Goal: Check status: Check status

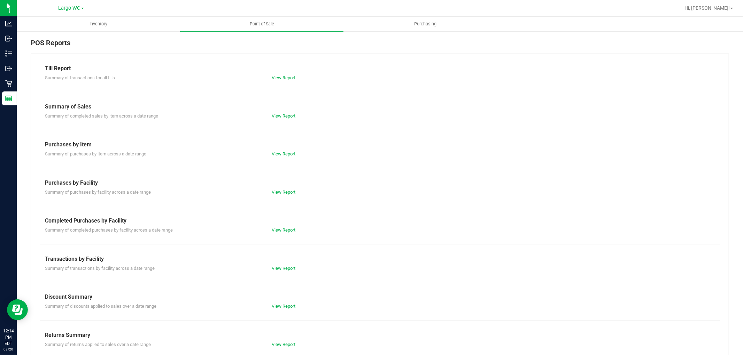
scroll to position [11, 0]
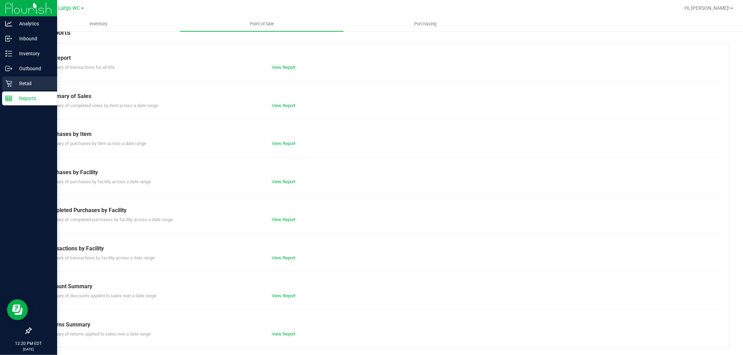
click at [10, 85] on icon at bounding box center [8, 83] width 7 height 7
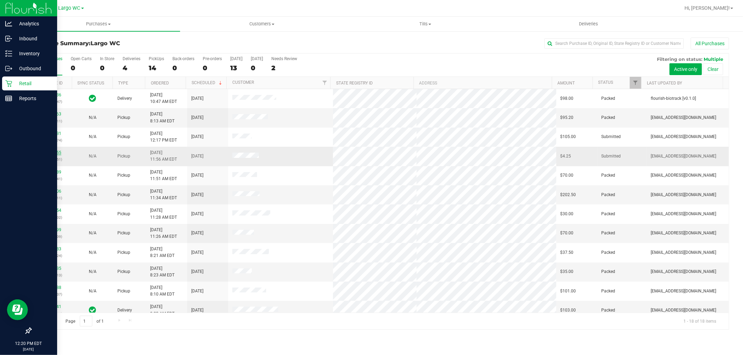
click at [48, 153] on link "11817555" at bounding box center [51, 152] width 19 height 5
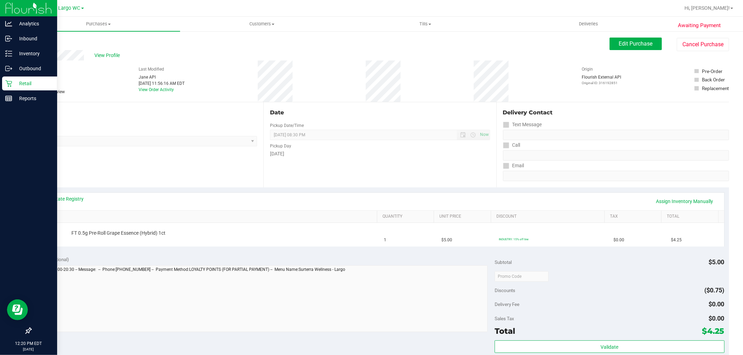
drag, startPoint x: 47, startPoint y: 69, endPoint x: 57, endPoint y: 69, distance: 10.4
click at [57, 69] on div "# 11817555 BioTrack ID: - Submitted Needs review" at bounding box center [48, 80] width 35 height 29
copy span "7555"
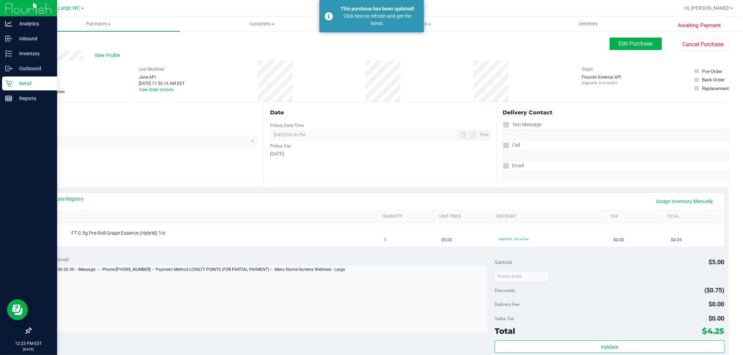
click at [8, 80] on icon at bounding box center [8, 83] width 7 height 7
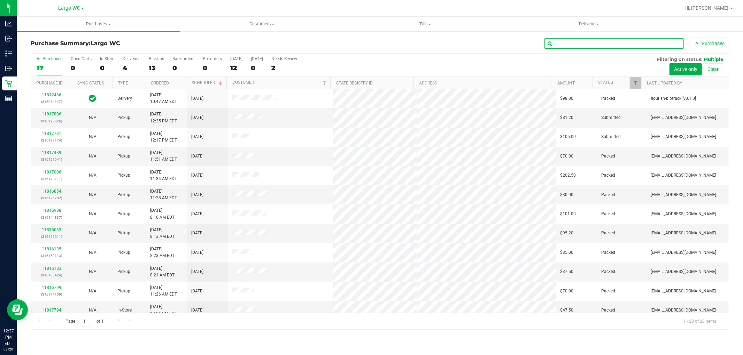
click at [592, 42] on input "text" at bounding box center [613, 43] width 139 height 10
type input "sferazza"
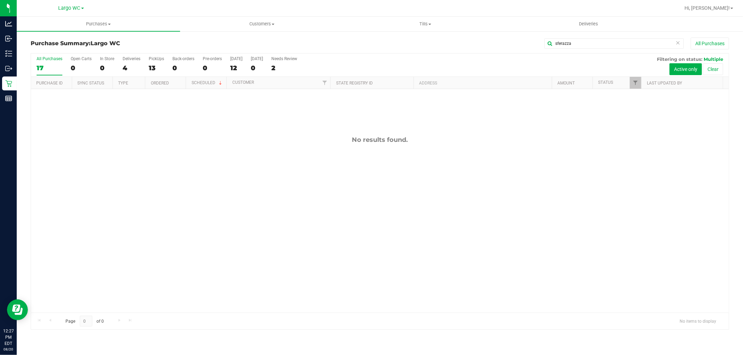
drag, startPoint x: 165, startPoint y: 62, endPoint x: 142, endPoint y: 66, distance: 23.1
click at [162, 63] on div "All Purchases 17 Open Carts 0 In Store 0 Deliveries 4 PickUps 13 Back-orders 0 …" at bounding box center [379, 65] width 697 height 23
click at [159, 47] on div "Purchase Summary: Largo WC sferazza All Purchases" at bounding box center [380, 45] width 698 height 15
click at [596, 23] on span "Deliveries" at bounding box center [588, 24] width 38 height 6
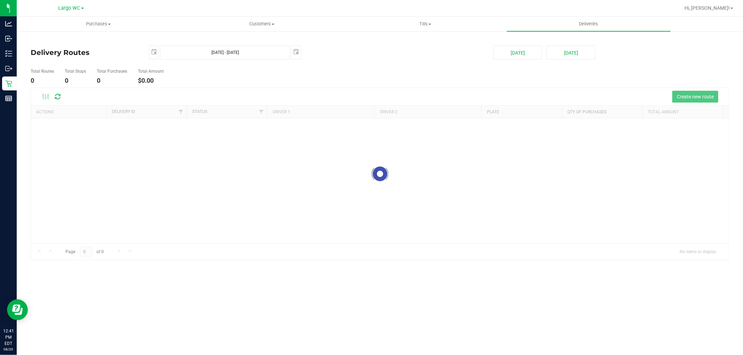
click at [154, 60] on deliveries-list "Delivery Routes 2025-08-20 Aug 20, 2025 - Aug 20, 2025 2025-08-20 Today Tomorro…" at bounding box center [380, 153] width 698 height 215
click at [152, 56] on span "select" at bounding box center [154, 52] width 10 height 12
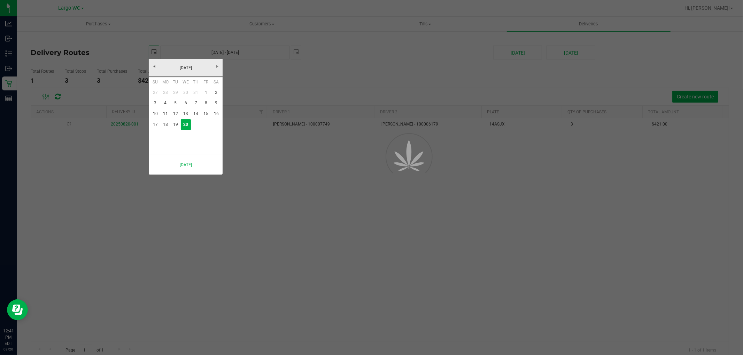
scroll to position [0, 17]
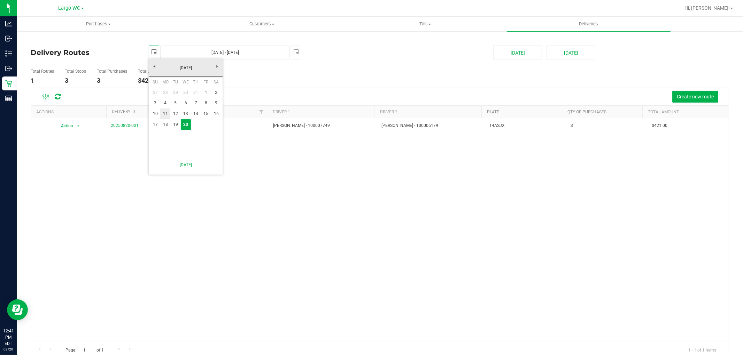
click at [164, 115] on link "11" at bounding box center [165, 114] width 10 height 11
type input "2025-08-11"
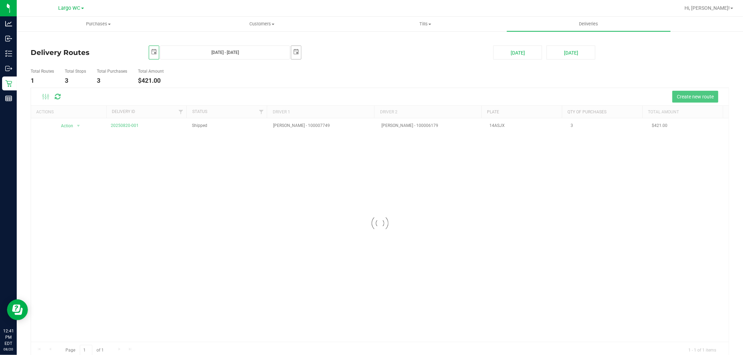
click at [293, 49] on span "select" at bounding box center [296, 52] width 6 height 6
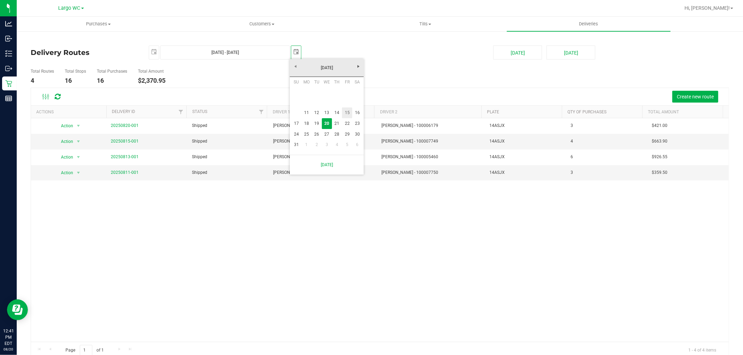
click at [345, 113] on link "15" at bounding box center [347, 113] width 10 height 11
type input "Aug 11, 2025 - Aug 15, 2025"
type input "2025-08-15"
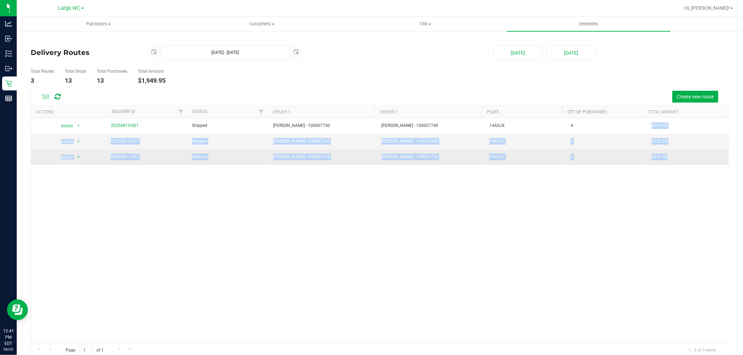
drag, startPoint x: 637, startPoint y: 124, endPoint x: 668, endPoint y: 158, distance: 46.1
click at [668, 158] on tbody "Action Action View Delivery 20250815-001 Shipped Justyn McKeown - 100007750 HAN…" at bounding box center [379, 141] width 697 height 47
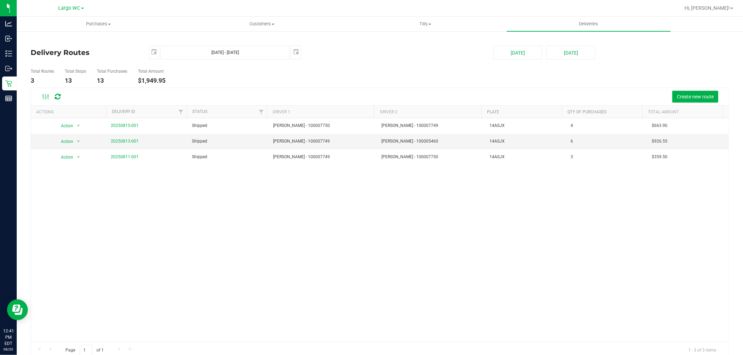
click at [592, 200] on div "Action Action View Delivery 20250815-001 Shipped Justyn McKeown - 100007750 HAN…" at bounding box center [379, 230] width 697 height 224
click at [456, 213] on div "Action Action View Delivery 20250815-001 Shipped Justyn McKeown - 100007750 HAN…" at bounding box center [379, 230] width 697 height 224
drag, startPoint x: 464, startPoint y: 228, endPoint x: 458, endPoint y: 233, distance: 7.7
click at [464, 228] on div "Action Action View Delivery 20250815-001 Shipped Justyn McKeown - 100007750 HAN…" at bounding box center [379, 230] width 697 height 224
drag, startPoint x: 267, startPoint y: 123, endPoint x: 360, endPoint y: 174, distance: 106.4
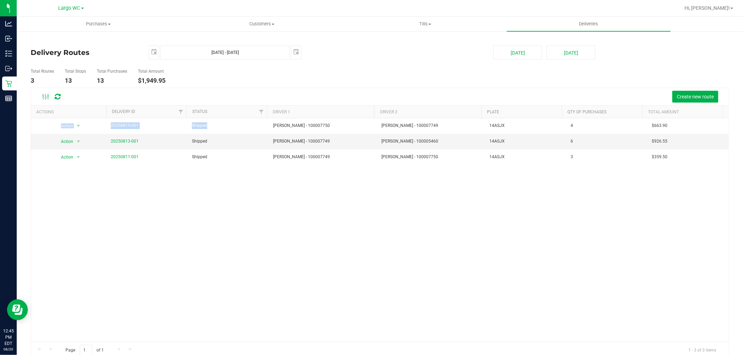
click at [360, 174] on div "Action Action View Delivery 20250815-001 Shipped Justyn McKeown - 100007750 HAN…" at bounding box center [379, 230] width 697 height 224
click at [360, 178] on div "Action Action View Delivery 20250815-001 Shipped Justyn McKeown - 100007750 HAN…" at bounding box center [379, 230] width 697 height 224
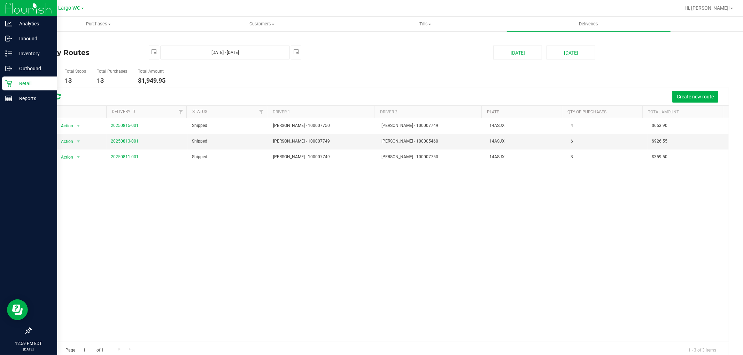
click at [14, 82] on p "Retail" at bounding box center [33, 83] width 42 height 8
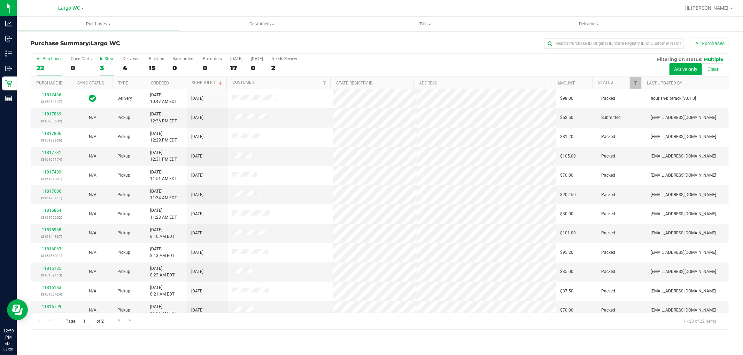
click at [104, 65] on div "3" at bounding box center [107, 68] width 14 height 8
click at [0, 0] on input "In Store 3" at bounding box center [0, 0] width 0 height 0
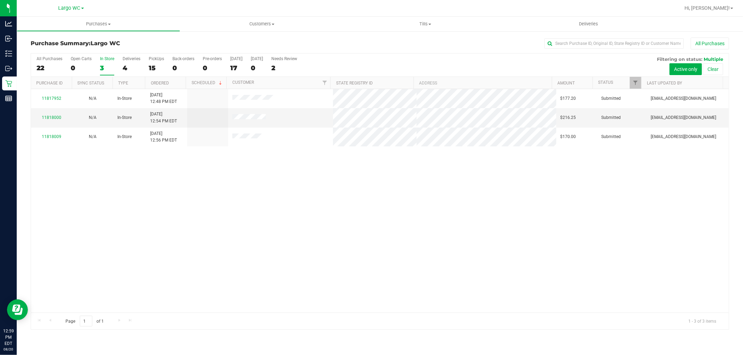
drag, startPoint x: 209, startPoint y: 245, endPoint x: 121, endPoint y: 163, distance: 121.2
click at [209, 245] on div "11817952 N/A In-Store 8/20/2025 12:48 PM EDT $177.20 Submitted rbarcomb@livepar…" at bounding box center [379, 201] width 697 height 224
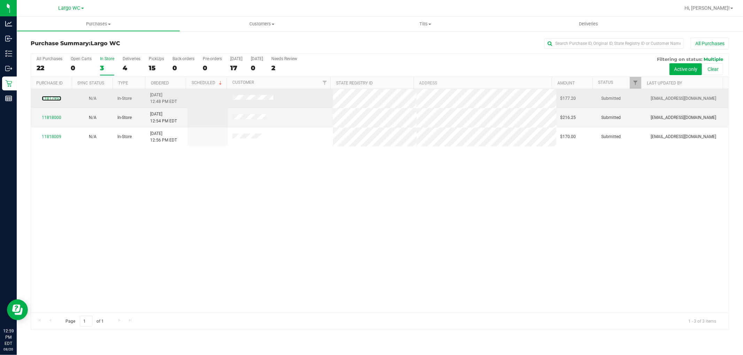
click at [47, 101] on link "11817952" at bounding box center [51, 98] width 19 height 5
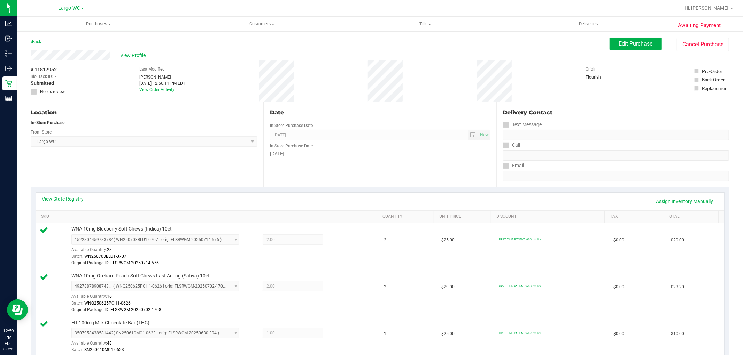
click at [41, 43] on link "Back" at bounding box center [36, 41] width 10 height 5
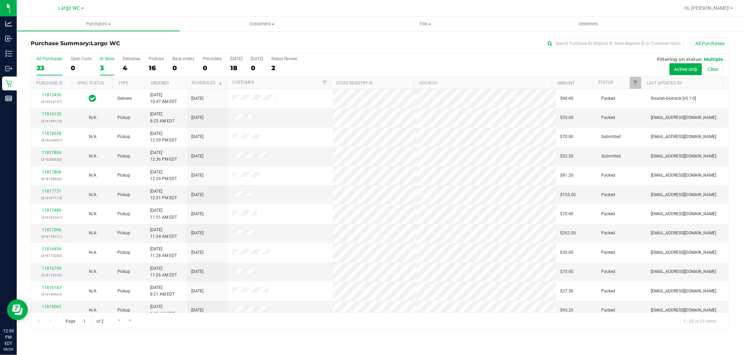
click at [113, 64] on div "3" at bounding box center [107, 68] width 14 height 8
click at [0, 0] on input "In Store 3" at bounding box center [0, 0] width 0 height 0
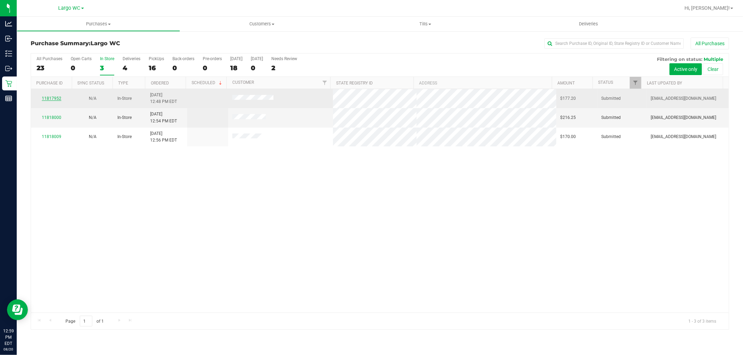
click at [51, 99] on link "11817952" at bounding box center [51, 98] width 19 height 5
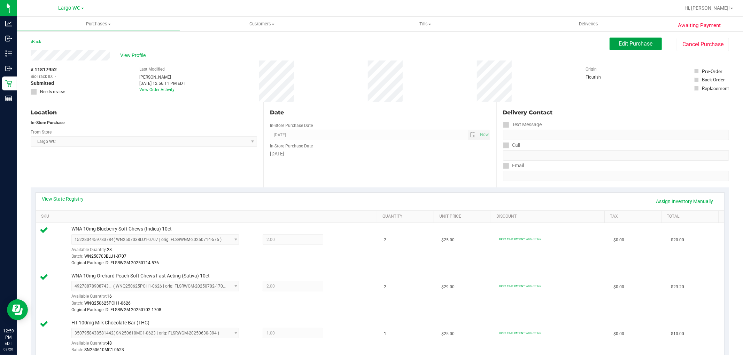
click at [621, 44] on span "Edit Purchase" at bounding box center [636, 43] width 34 height 7
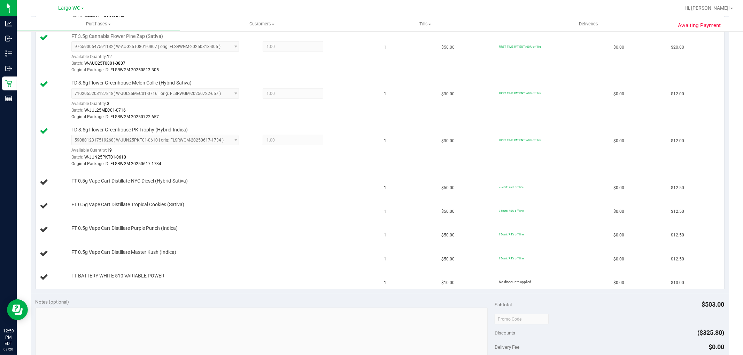
scroll to position [503, 0]
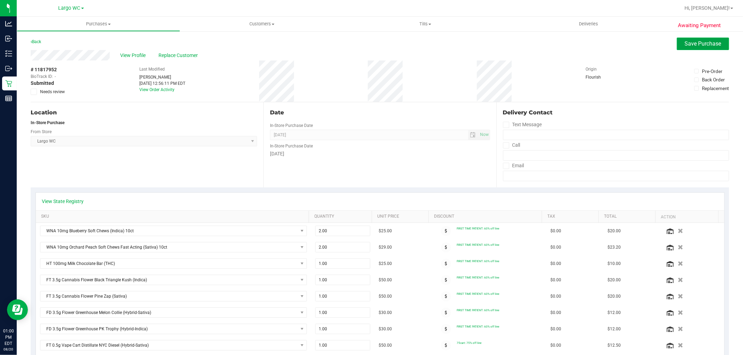
click at [709, 47] on button "Save Purchase" at bounding box center [702, 44] width 52 height 13
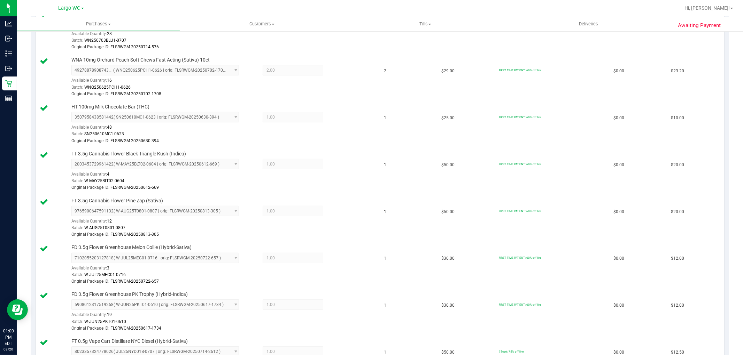
scroll to position [116, 0]
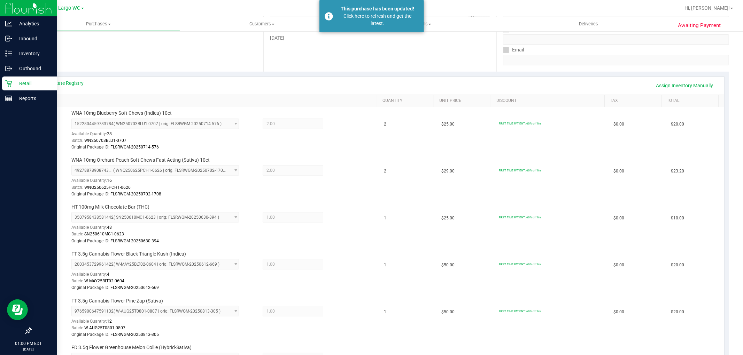
click at [11, 84] on icon at bounding box center [8, 83] width 7 height 7
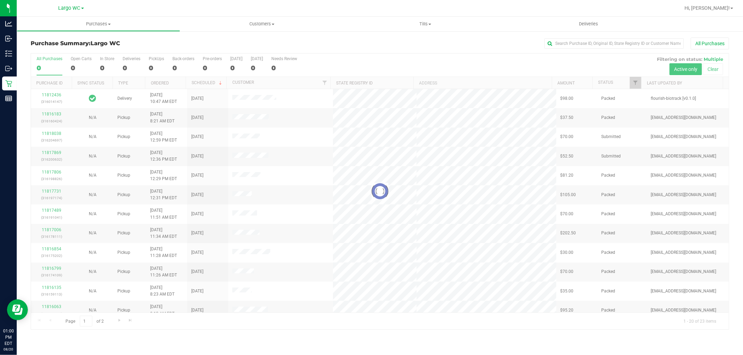
drag, startPoint x: 108, startPoint y: 61, endPoint x: 112, endPoint y: 61, distance: 4.2
click at [109, 61] on div at bounding box center [379, 192] width 697 height 276
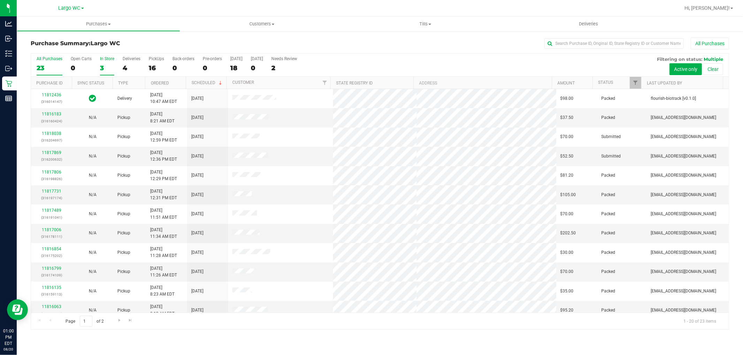
click at [113, 63] on label "In Store 3" at bounding box center [107, 65] width 14 height 19
click at [0, 0] on input "In Store 3" at bounding box center [0, 0] width 0 height 0
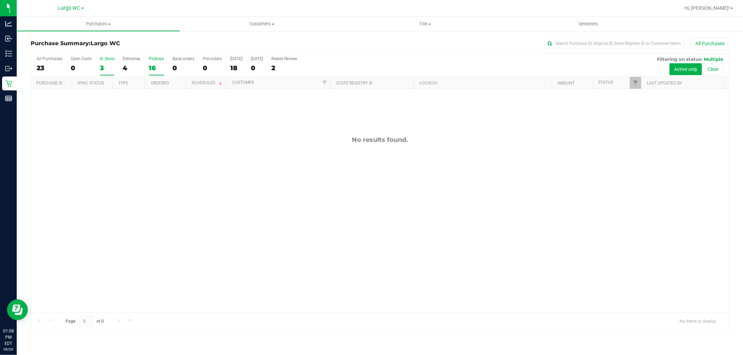
click at [155, 61] on div "PickUps" at bounding box center [156, 58] width 15 height 5
click at [0, 0] on input "PickUps 16" at bounding box center [0, 0] width 0 height 0
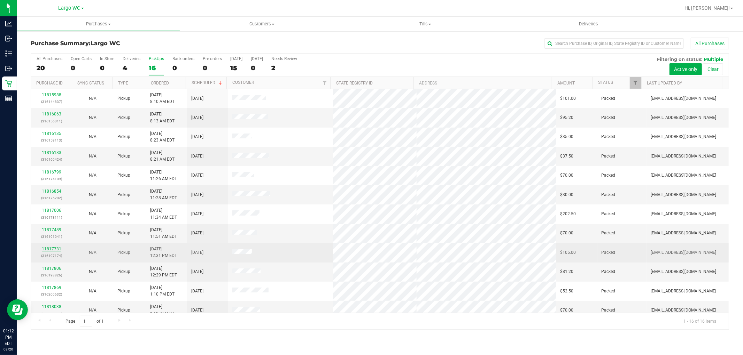
click at [49, 248] on link "11817731" at bounding box center [51, 249] width 19 height 5
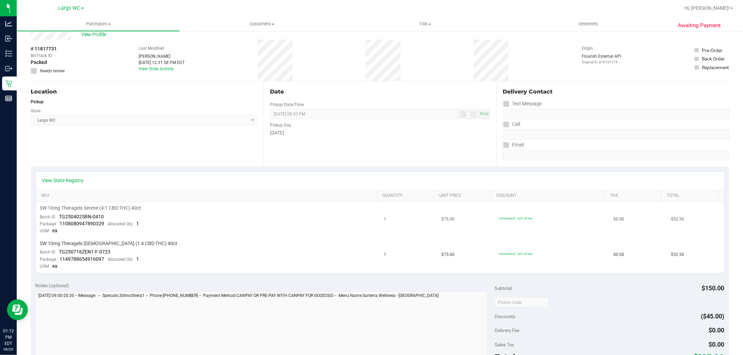
scroll to position [39, 0]
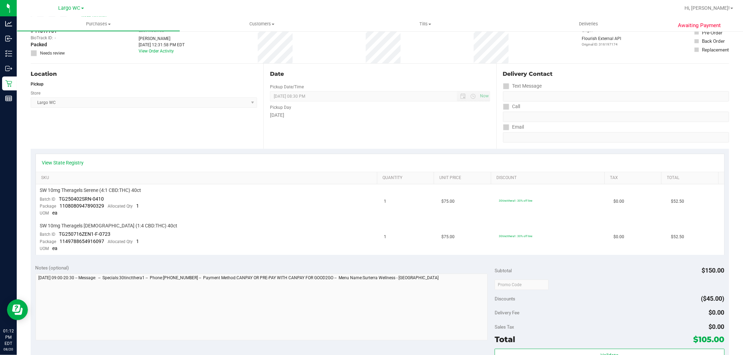
click at [68, 166] on div "View State Registry" at bounding box center [380, 163] width 688 height 18
click at [64, 159] on link "View State Registry" at bounding box center [63, 162] width 42 height 7
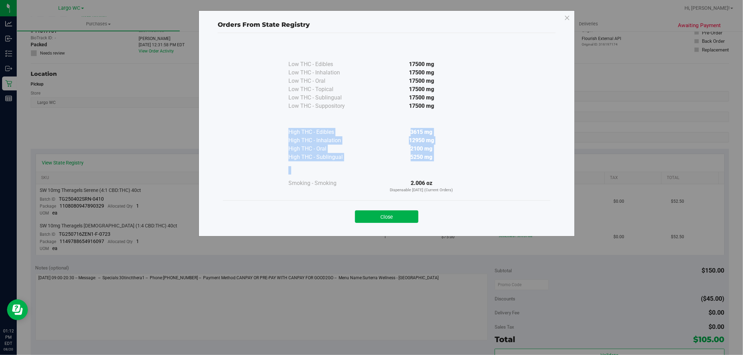
drag, startPoint x: 401, startPoint y: 122, endPoint x: 461, endPoint y: 164, distance: 72.6
click at [461, 163] on div "Low THC - Edibles 17500 mg Low THC - Inhalation" at bounding box center [386, 117] width 196 height 151
click at [461, 165] on div at bounding box center [421, 171] width 127 height 18
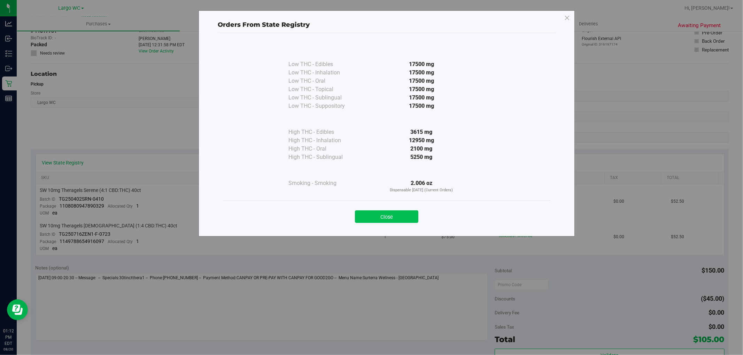
click at [409, 221] on button "Close" at bounding box center [386, 217] width 63 height 13
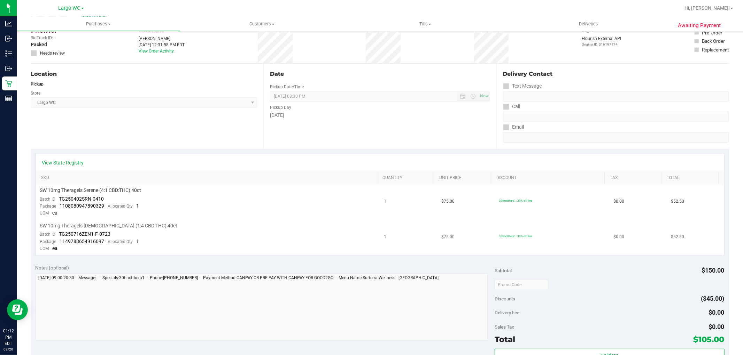
drag, startPoint x: 430, startPoint y: 204, endPoint x: 469, endPoint y: 240, distance: 53.2
click at [469, 240] on tbody "SW 10mg Theragels Serene (4:1 CBD:THC) 40ct Batch ID TG250402SRN-0410 Package 1…" at bounding box center [380, 220] width 688 height 71
click at [469, 241] on td "$75.00" at bounding box center [465, 237] width 57 height 35
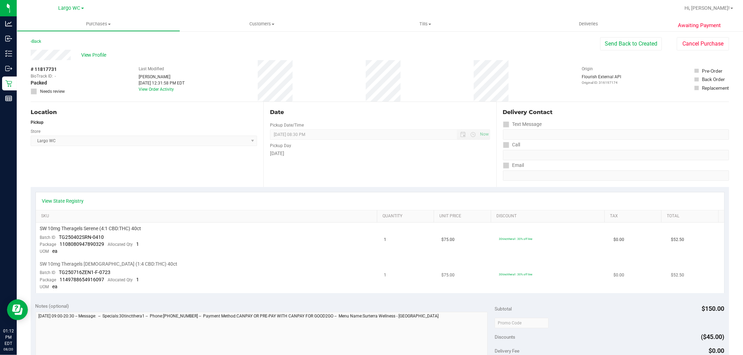
scroll to position [0, 0]
drag, startPoint x: 126, startPoint y: 239, endPoint x: 166, endPoint y: 249, distance: 41.6
click at [165, 249] on td "SW 10mg Theragels Serene (4:1 CBD:THC) 40ct Batch ID TG250402SRN-0410 Package 1…" at bounding box center [208, 241] width 344 height 36
click at [167, 258] on td "SW 10mg Theragels Serene (4:1 CBD:THC) 40ct Batch ID TG250402SRN-0410 Package 1…" at bounding box center [208, 241] width 344 height 36
drag, startPoint x: 75, startPoint y: 267, endPoint x: 124, endPoint y: 271, distance: 48.9
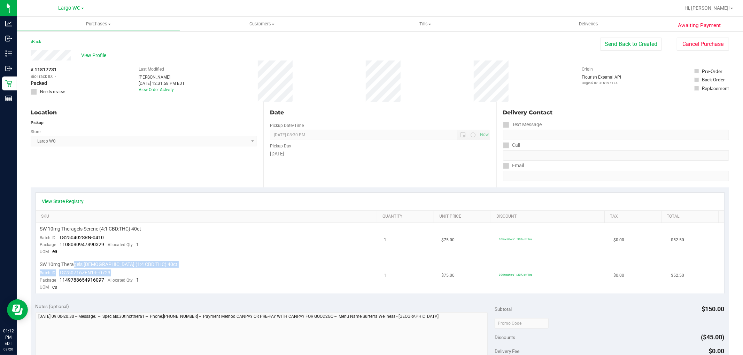
click at [120, 269] on td "SW 10mg Theragels Zen (1:4 CBD:THC) 40ct Batch ID TG250716ZEN1-F-0723 Package 1…" at bounding box center [208, 276] width 344 height 35
click at [124, 271] on td "SW 10mg Theragels Zen (1:4 CBD:THC) 40ct Batch ID TG250716ZEN1-F-0723 Package 1…" at bounding box center [208, 276] width 344 height 35
click at [97, 56] on span "View Profile" at bounding box center [95, 55] width 28 height 7
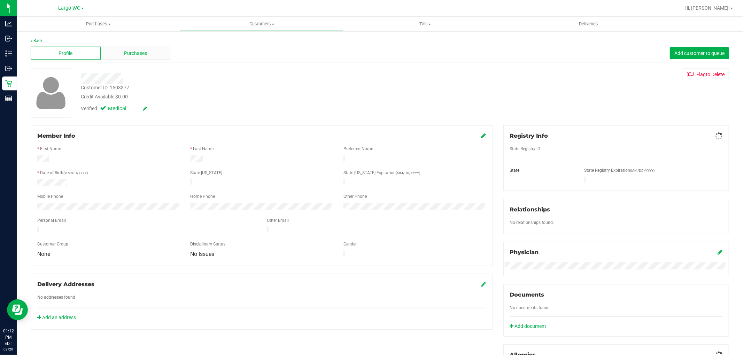
click at [104, 56] on div "Purchases" at bounding box center [136, 53] width 70 height 13
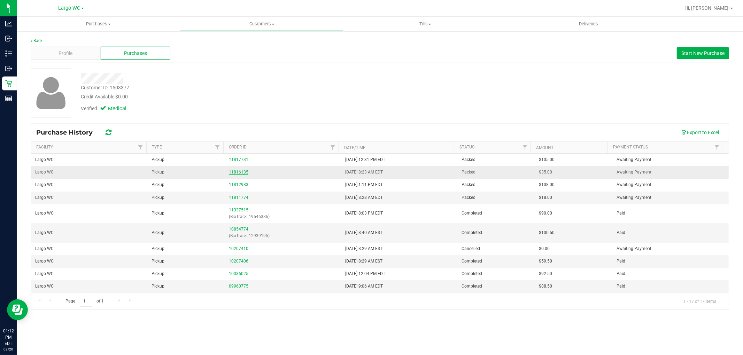
click at [232, 172] on link "11816135" at bounding box center [238, 172] width 19 height 5
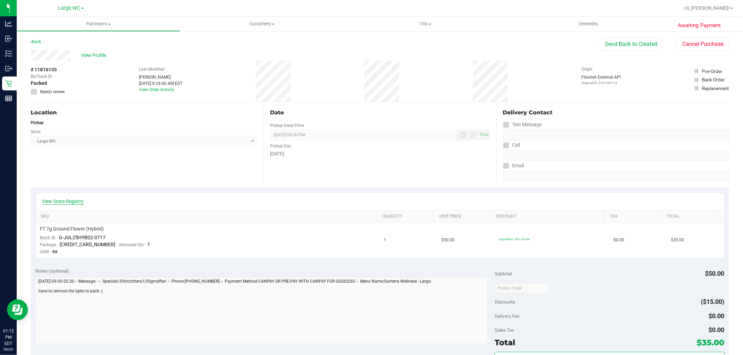
click at [64, 203] on link "View State Registry" at bounding box center [63, 201] width 42 height 7
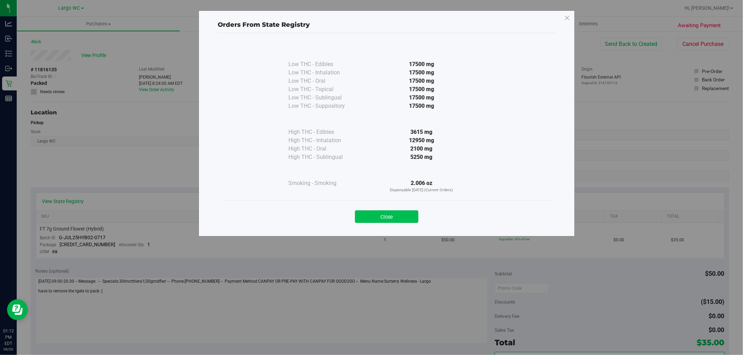
click at [383, 215] on button "Close" at bounding box center [386, 217] width 63 height 13
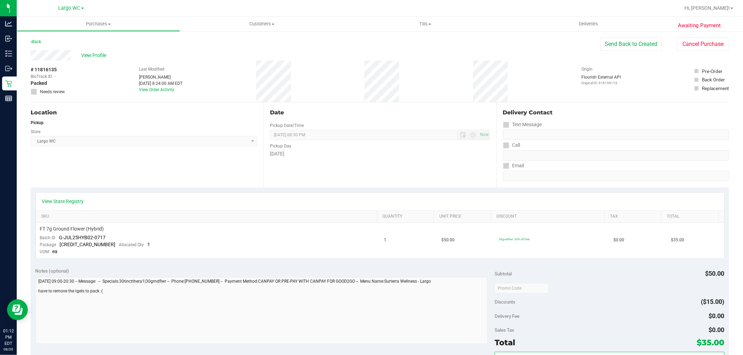
drag, startPoint x: 279, startPoint y: 149, endPoint x: 312, endPoint y: 155, distance: 33.7
click at [311, 154] on div "Wednesday" at bounding box center [380, 153] width 220 height 7
click at [270, 155] on div "Wednesday" at bounding box center [380, 153] width 220 height 7
click at [93, 53] on span "View Profile" at bounding box center [95, 55] width 28 height 7
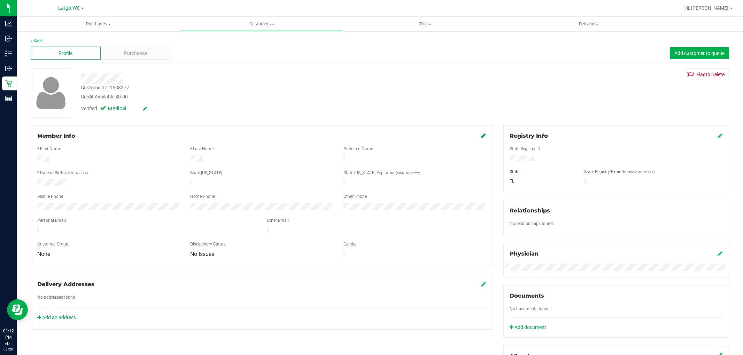
click at [126, 65] on div "Back Profile Purchases Add customer to queue Customer ID: 1503377 Credit Availa…" at bounding box center [380, 260] width 698 height 444
click at [131, 58] on div "Purchases" at bounding box center [136, 53] width 70 height 13
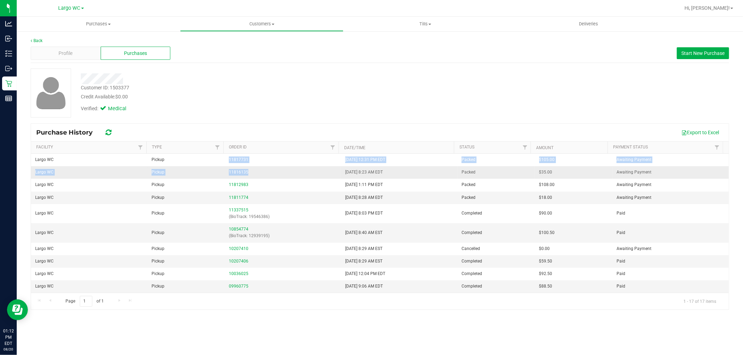
drag, startPoint x: 222, startPoint y: 163, endPoint x: 266, endPoint y: 172, distance: 45.5
click at [266, 172] on tbody "Largo WC Pickup 11817731 8/20/2025 12:31 PM EDT Packed $105.00 Awaiting Payment…" at bounding box center [379, 267] width 697 height 227
click at [266, 172] on div "11816135" at bounding box center [283, 172] width 108 height 7
click at [241, 174] on link "11816135" at bounding box center [238, 172] width 19 height 5
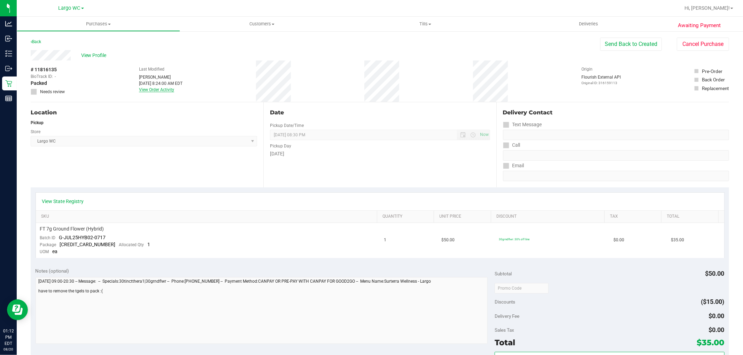
click at [165, 89] on link "View Order Activity" at bounding box center [156, 89] width 35 height 5
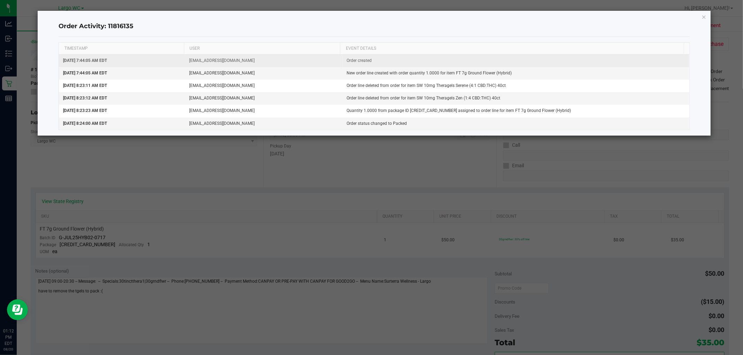
drag, startPoint x: 84, startPoint y: 60, endPoint x: 110, endPoint y: 60, distance: 25.4
click at [107, 60] on span "Aug 20, 2025 7:44:05 AM EDT" at bounding box center [85, 60] width 44 height 5
click at [107, 62] on span "Aug 20, 2025 7:44:05 AM EDT" at bounding box center [85, 60] width 44 height 5
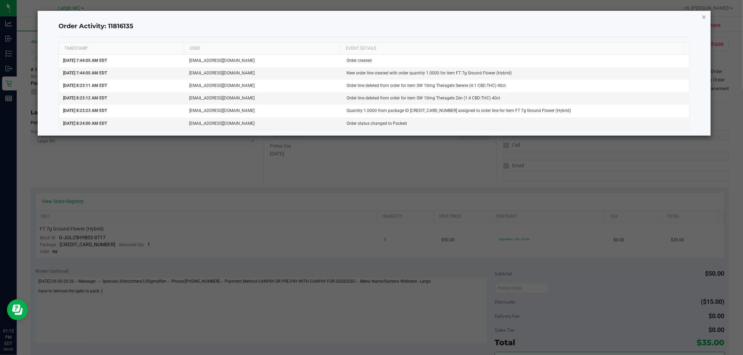
click at [701, 16] on icon "button" at bounding box center [703, 17] width 5 height 8
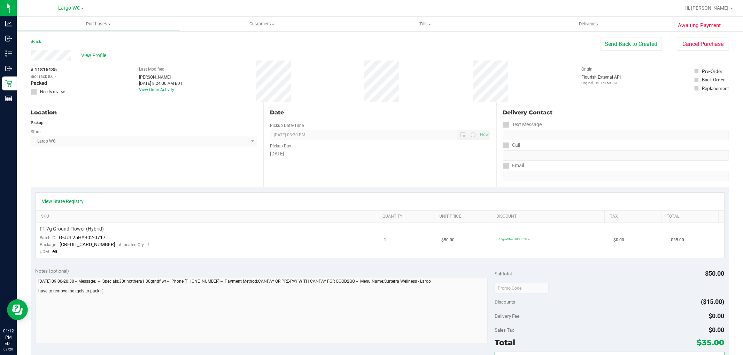
click at [94, 56] on span "View Profile" at bounding box center [95, 55] width 28 height 7
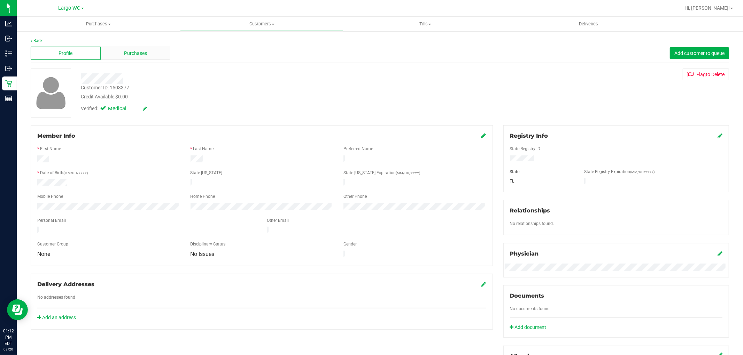
click at [147, 56] on div "Purchases" at bounding box center [136, 53] width 70 height 13
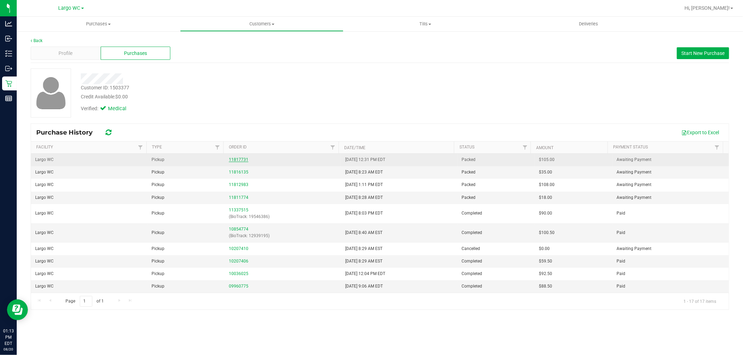
click at [233, 159] on link "11817731" at bounding box center [238, 159] width 19 height 5
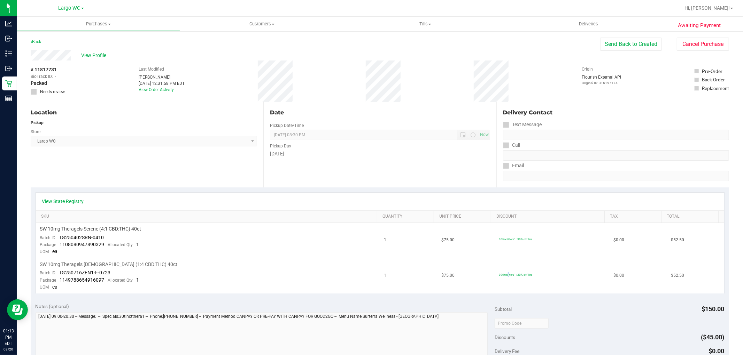
drag, startPoint x: 492, startPoint y: 274, endPoint x: 534, endPoint y: 277, distance: 42.6
click at [534, 277] on td "30tinctthera1: 30% off line" at bounding box center [551, 276] width 115 height 35
click at [532, 284] on td "30tinctthera1: 30% off line" at bounding box center [551, 276] width 115 height 35
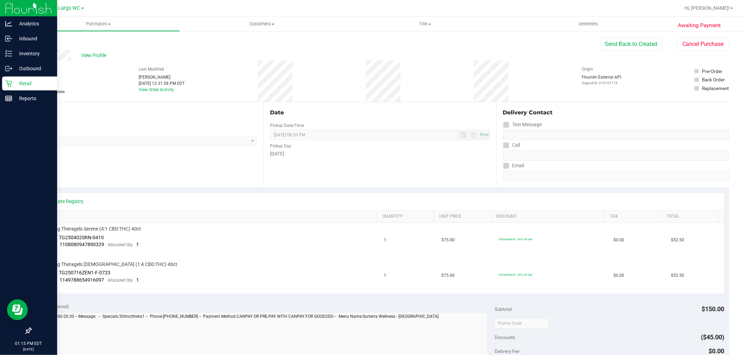
click at [7, 84] on icon at bounding box center [8, 83] width 7 height 7
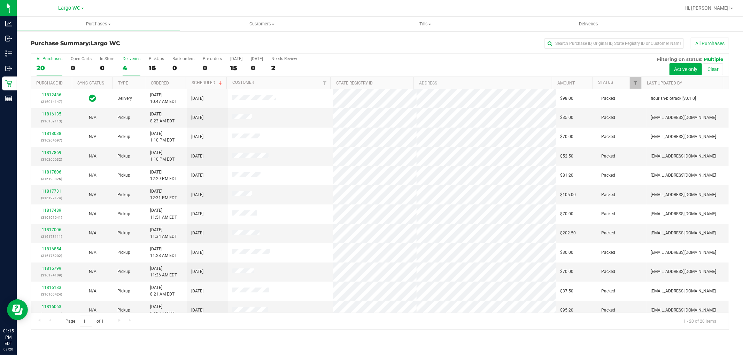
click at [130, 67] on div "4" at bounding box center [132, 68] width 18 height 8
click at [0, 0] on input "Deliveries 4" at bounding box center [0, 0] width 0 height 0
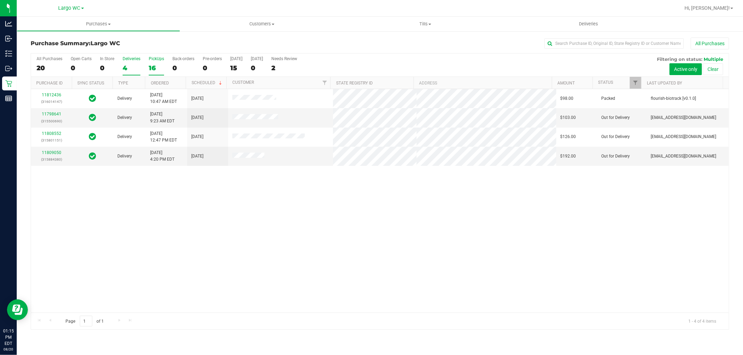
click at [152, 65] on div "16" at bounding box center [156, 68] width 15 height 8
click at [0, 0] on input "PickUps 16" at bounding box center [0, 0] width 0 height 0
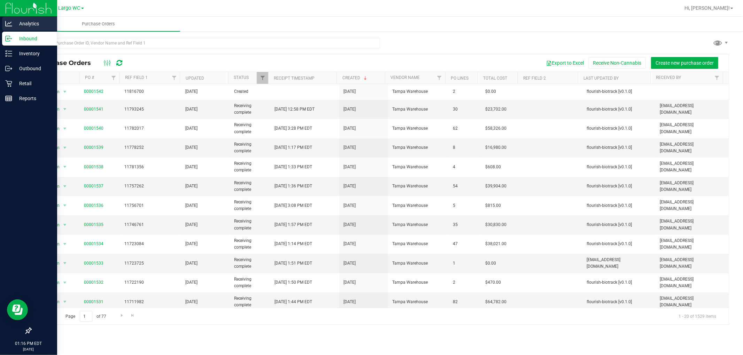
click at [9, 25] on icon at bounding box center [8, 23] width 7 height 7
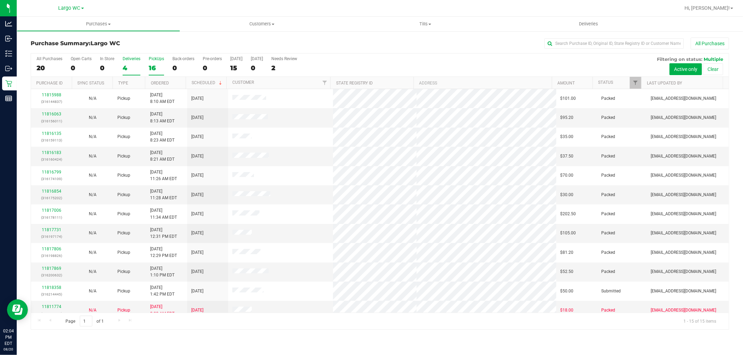
click at [130, 71] on div "4" at bounding box center [132, 68] width 18 height 8
click at [0, 0] on input "Deliveries 4" at bounding box center [0, 0] width 0 height 0
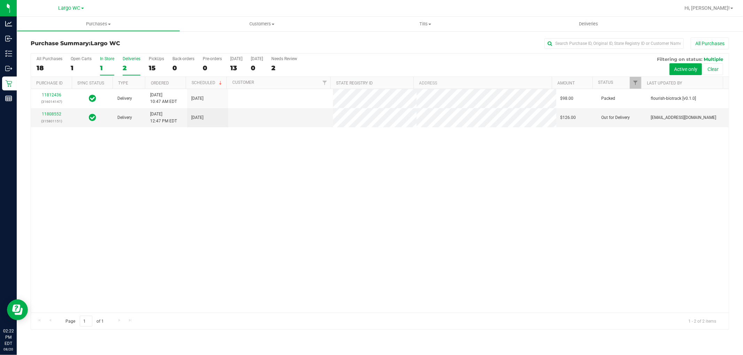
click at [111, 67] on div "1" at bounding box center [107, 68] width 14 height 8
click at [0, 0] on input "In Store 1" at bounding box center [0, 0] width 0 height 0
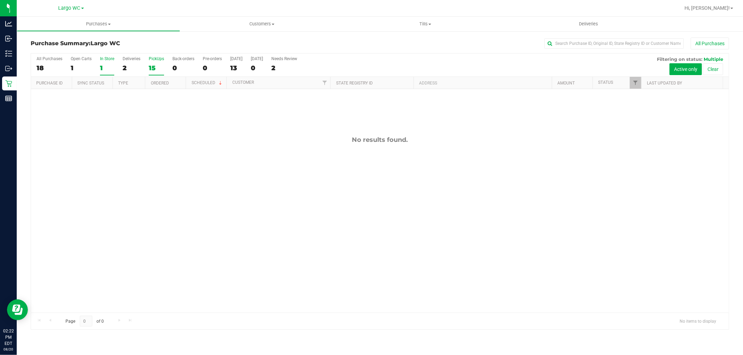
click at [157, 69] on div "15" at bounding box center [156, 68] width 15 height 8
click at [0, 0] on input "PickUps 15" at bounding box center [0, 0] width 0 height 0
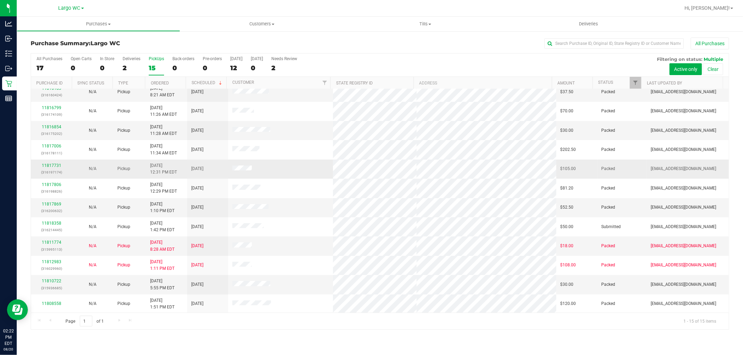
scroll to position [65, 0]
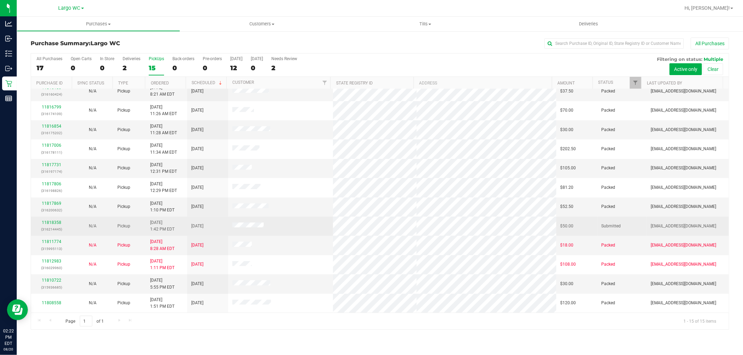
drag, startPoint x: 227, startPoint y: 225, endPoint x: 292, endPoint y: 228, distance: 65.5
click at [291, 228] on tr "11818358 (316214445) N/A Pickup 8/20/2025 1:42 PM EDT 8/20/2025 $50.00 Submitte…" at bounding box center [379, 226] width 697 height 19
click at [292, 228] on td at bounding box center [280, 226] width 104 height 19
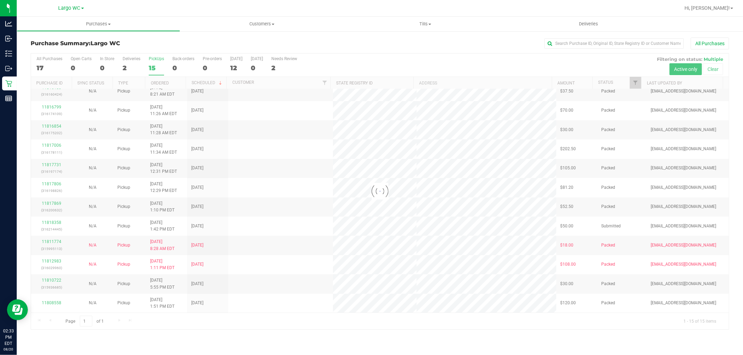
scroll to position [0, 0]
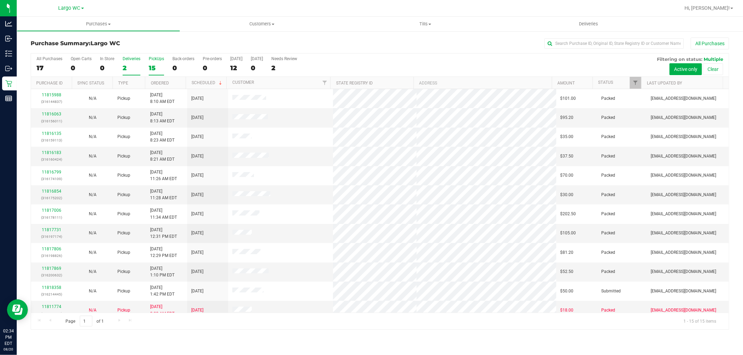
click at [126, 64] on label "Deliveries 2" at bounding box center [132, 65] width 18 height 19
click at [0, 0] on input "Deliveries 2" at bounding box center [0, 0] width 0 height 0
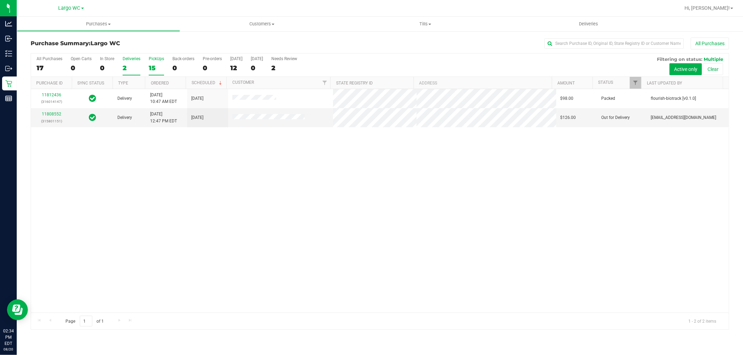
click at [152, 64] on div "15" at bounding box center [156, 68] width 15 height 8
click at [0, 0] on input "PickUps 15" at bounding box center [0, 0] width 0 height 0
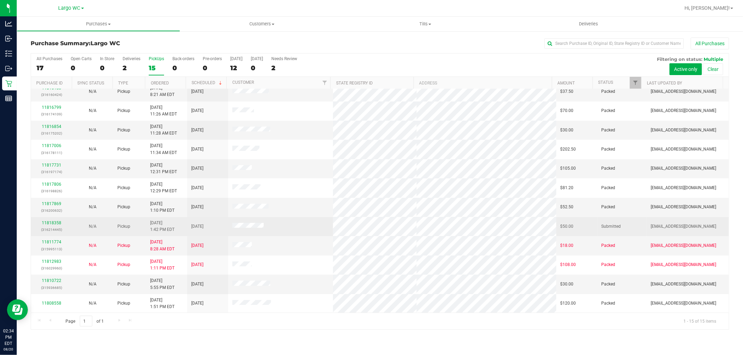
scroll to position [65, 0]
drag, startPoint x: 227, startPoint y: 226, endPoint x: 287, endPoint y: 228, distance: 60.3
click at [283, 226] on td at bounding box center [280, 226] width 104 height 19
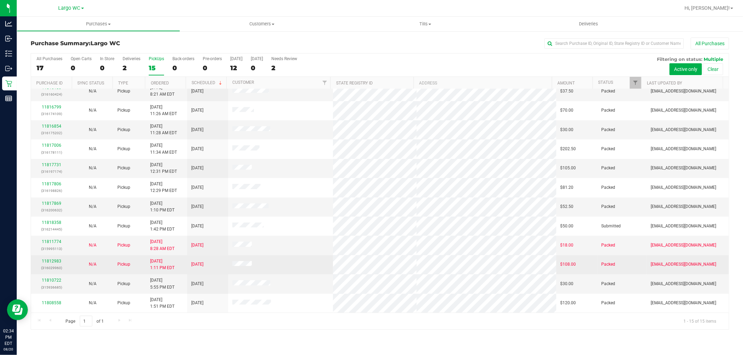
drag, startPoint x: 294, startPoint y: 231, endPoint x: 297, endPoint y: 269, distance: 38.1
click at [295, 236] on td at bounding box center [280, 226] width 104 height 19
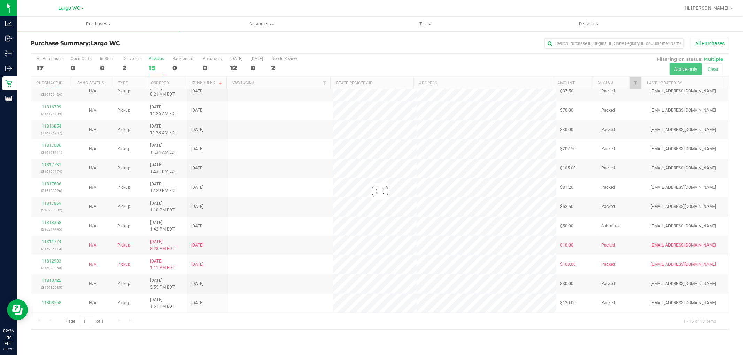
scroll to position [0, 0]
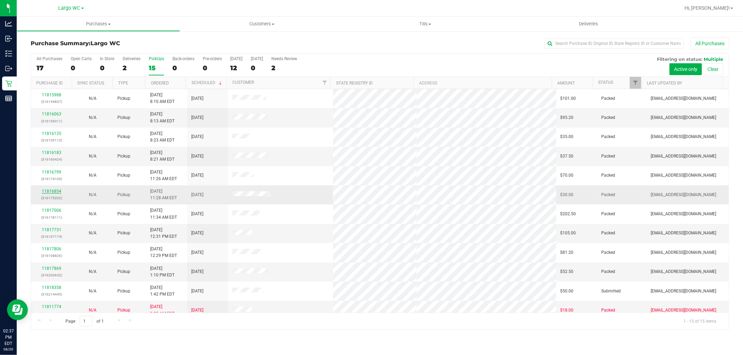
click at [49, 189] on link "11816854" at bounding box center [51, 191] width 19 height 5
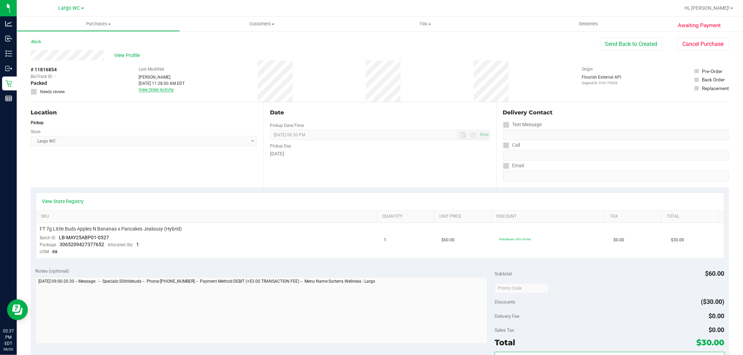
click at [154, 91] on link "View Order Activity" at bounding box center [156, 89] width 35 height 5
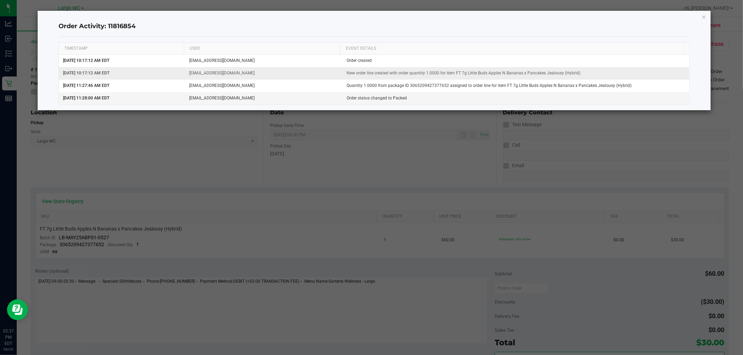
drag, startPoint x: 63, startPoint y: 61, endPoint x: 135, endPoint y: 67, distance: 72.7
click at [133, 61] on td "Aug 20, 2025 10:17:12 AM EDT" at bounding box center [122, 61] width 126 height 13
drag, startPoint x: 138, startPoint y: 78, endPoint x: 98, endPoint y: 53, distance: 46.8
click at [139, 77] on td "Aug 20, 2025 10:17:12 AM EDT" at bounding box center [122, 73] width 126 height 13
click at [700, 18] on div "Order Activity: 11816854 TIMESTAMP USER EVENT DETAILS Aug 20, 2025 10:17:12 AM …" at bounding box center [374, 61] width 672 height 100
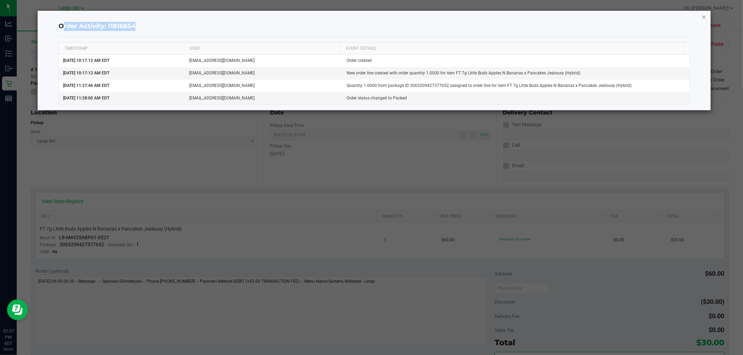
click at [701, 18] on div "Order Activity: 11816854 TIMESTAMP USER EVENT DETAILS Aug 20, 2025 10:17:12 AM …" at bounding box center [374, 61] width 672 height 100
click at [694, 18] on div "Order Activity: 11816854 TIMESTAMP USER EVENT DETAILS Aug 20, 2025 10:17:12 AM …" at bounding box center [374, 61] width 672 height 100
click at [701, 17] on icon "button" at bounding box center [703, 17] width 5 height 8
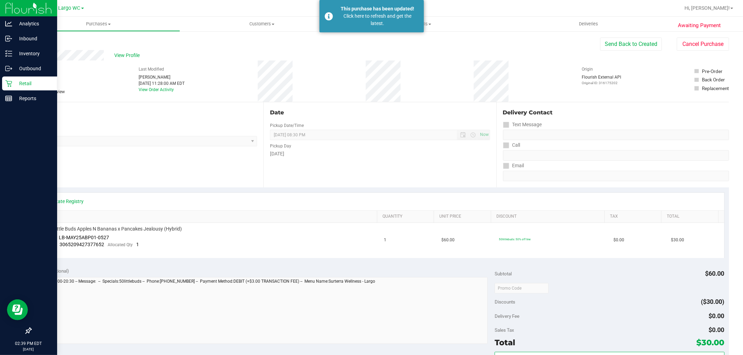
click at [10, 85] on icon at bounding box center [8, 83] width 7 height 7
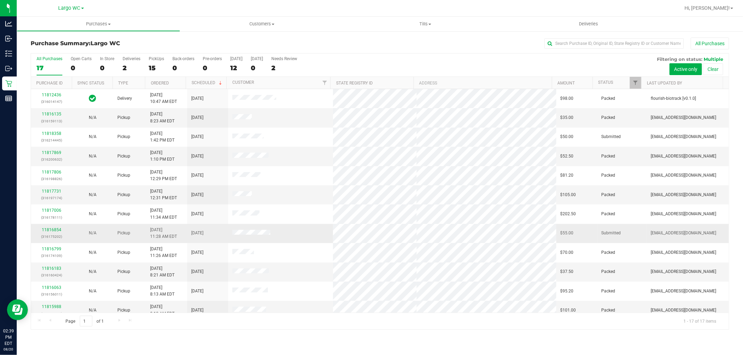
drag, startPoint x: 235, startPoint y: 237, endPoint x: 286, endPoint y: 235, distance: 50.6
click at [283, 236] on td at bounding box center [280, 233] width 104 height 19
click at [287, 235] on td at bounding box center [280, 233] width 104 height 19
click at [137, 68] on div "2" at bounding box center [132, 68] width 18 height 8
click at [0, 0] on input "Deliveries 2" at bounding box center [0, 0] width 0 height 0
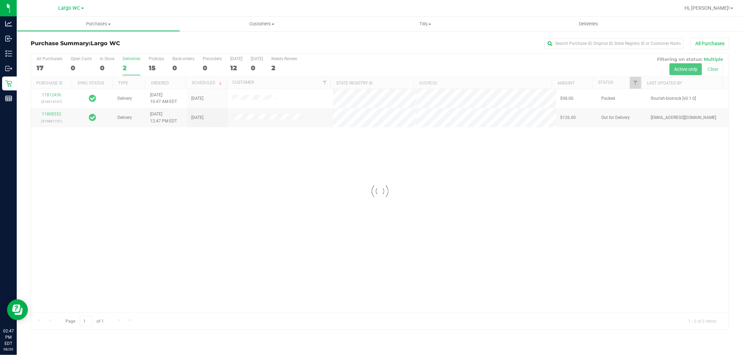
click at [130, 66] on div at bounding box center [379, 192] width 697 height 276
click at [131, 68] on div "2" at bounding box center [132, 68] width 18 height 8
click at [0, 0] on input "Deliveries 2" at bounding box center [0, 0] width 0 height 0
click at [134, 68] on div "2" at bounding box center [132, 68] width 18 height 8
click at [0, 0] on input "Deliveries 2" at bounding box center [0, 0] width 0 height 0
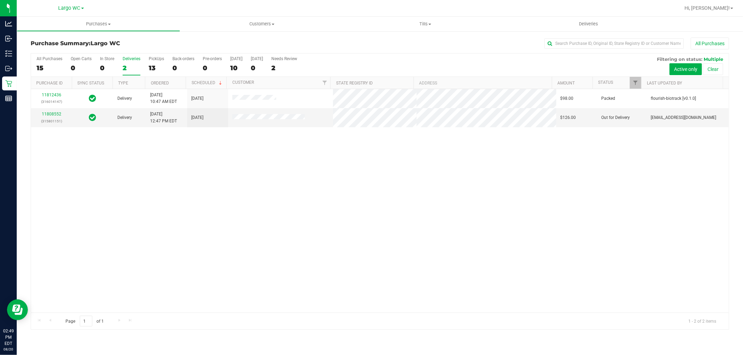
click at [134, 67] on div "2" at bounding box center [132, 68] width 18 height 8
click at [0, 0] on input "Deliveries 2" at bounding box center [0, 0] width 0 height 0
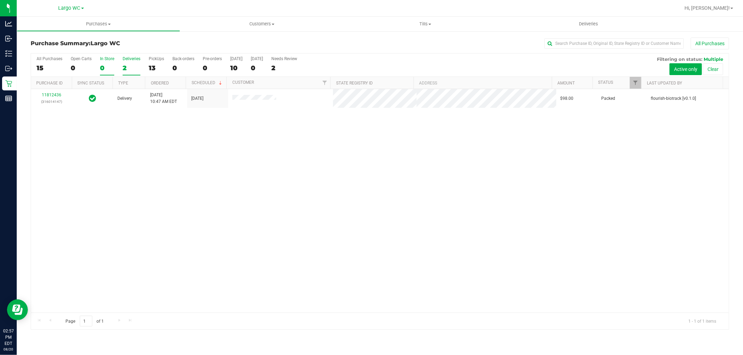
click at [107, 62] on label "In Store 0" at bounding box center [107, 65] width 14 height 19
click at [0, 0] on input "In Store 0" at bounding box center [0, 0] width 0 height 0
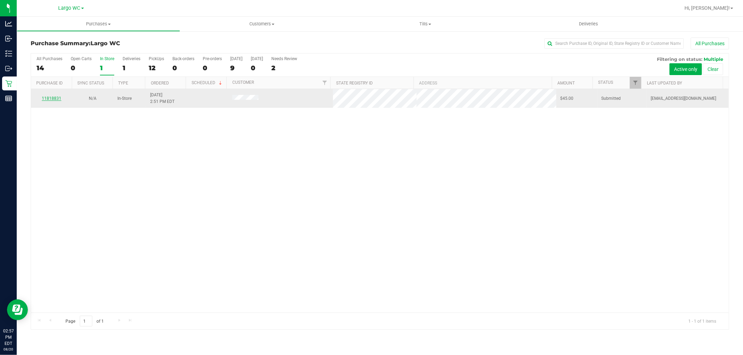
click at [53, 100] on link "11818831" at bounding box center [51, 98] width 19 height 5
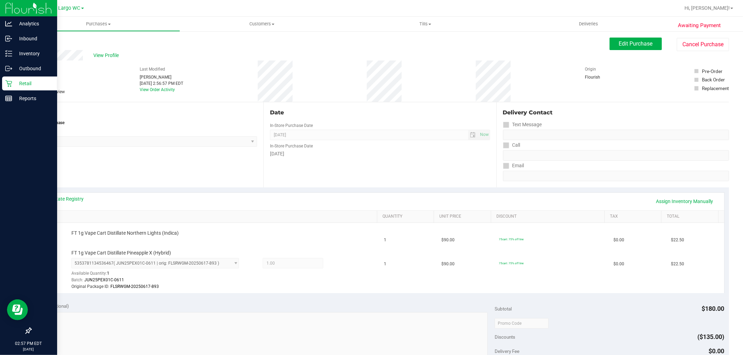
click at [9, 84] on icon at bounding box center [8, 83] width 7 height 7
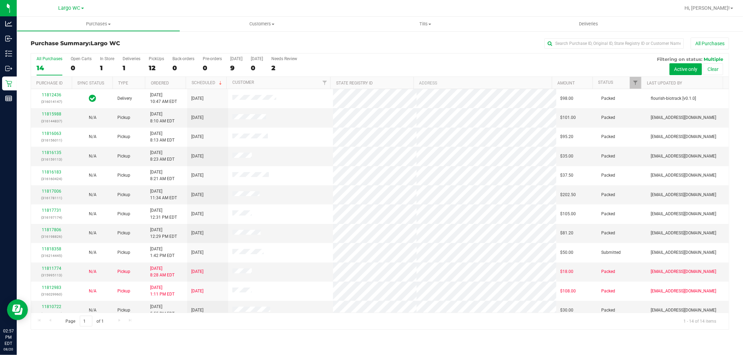
click at [146, 64] on div "All Purchases 14 Open Carts 0 In Store 1 Deliveries 1 PickUps 12 Back-orders 0 …" at bounding box center [379, 65] width 697 height 23
click at [154, 65] on div "12" at bounding box center [156, 68] width 15 height 8
click at [0, 0] on input "PickUps 12" at bounding box center [0, 0] width 0 height 0
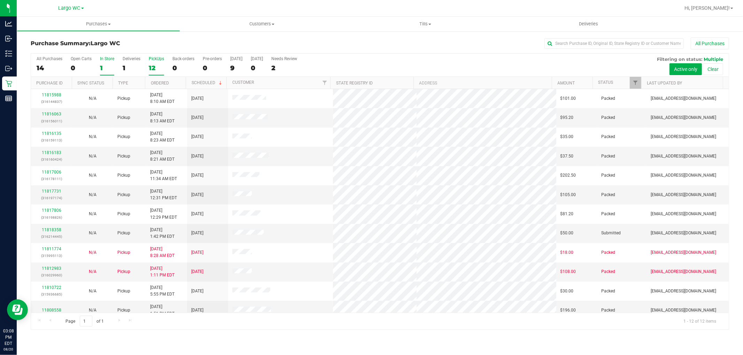
click at [106, 67] on div "1" at bounding box center [107, 68] width 14 height 8
click at [0, 0] on input "In Store 1" at bounding box center [0, 0] width 0 height 0
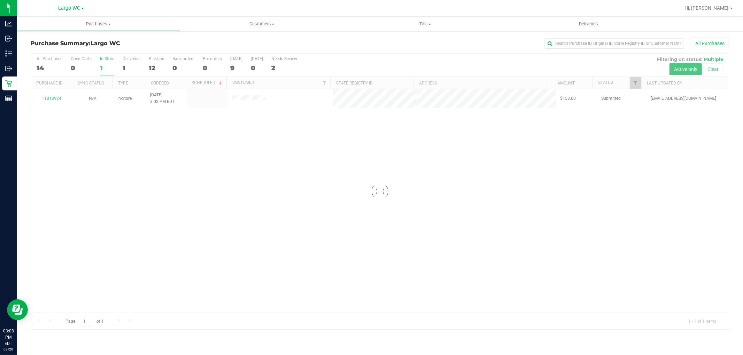
click at [159, 256] on div at bounding box center [379, 192] width 697 height 276
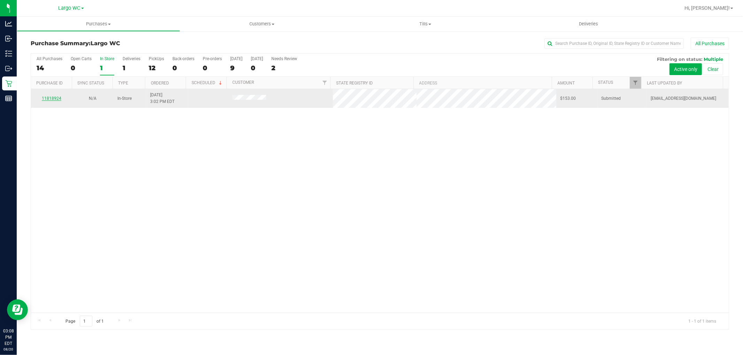
click at [52, 99] on link "11818924" at bounding box center [51, 98] width 19 height 5
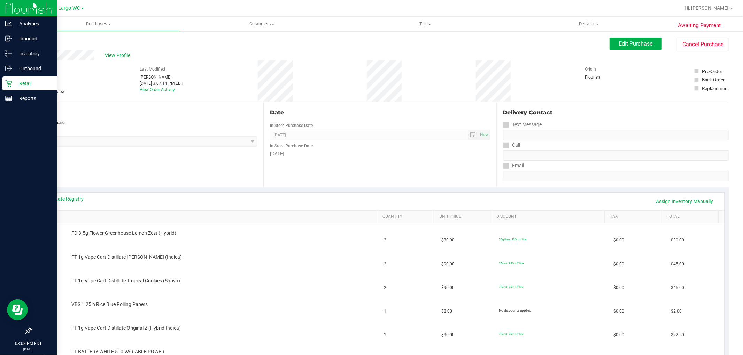
click at [9, 86] on icon at bounding box center [8, 83] width 7 height 7
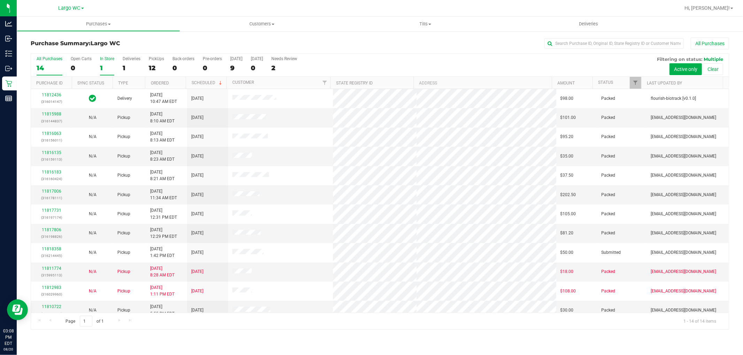
click at [107, 70] on div "1" at bounding box center [107, 68] width 14 height 8
click at [0, 0] on input "In Store 1" at bounding box center [0, 0] width 0 height 0
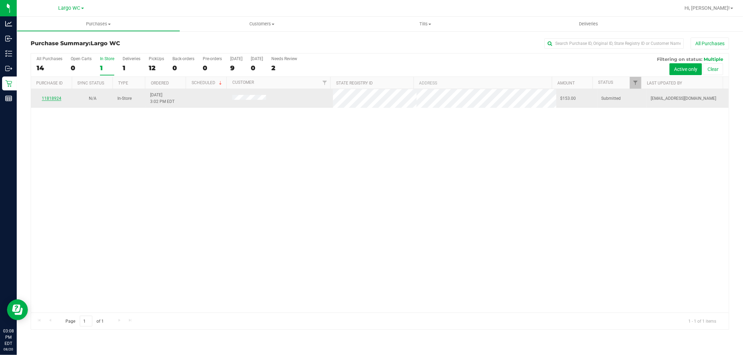
click at [51, 97] on link "11818924" at bounding box center [51, 98] width 19 height 5
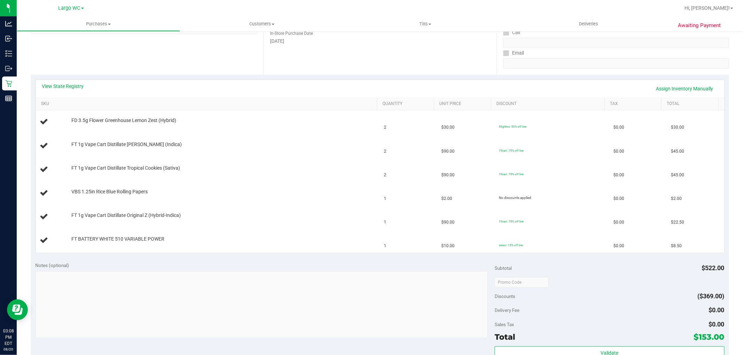
scroll to position [193, 0]
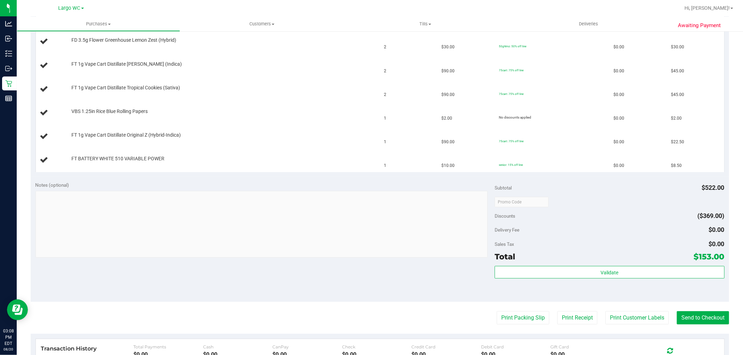
drag, startPoint x: 672, startPoint y: 259, endPoint x: 697, endPoint y: 260, distance: 25.1
click at [697, 260] on div "Total $153.00" at bounding box center [608, 257] width 229 height 13
click at [575, 252] on div "Total $153.00" at bounding box center [608, 257] width 229 height 13
drag, startPoint x: 687, startPoint y: 252, endPoint x: 693, endPoint y: 252, distance: 6.6
click at [693, 252] on div "Total $153.00" at bounding box center [608, 257] width 229 height 13
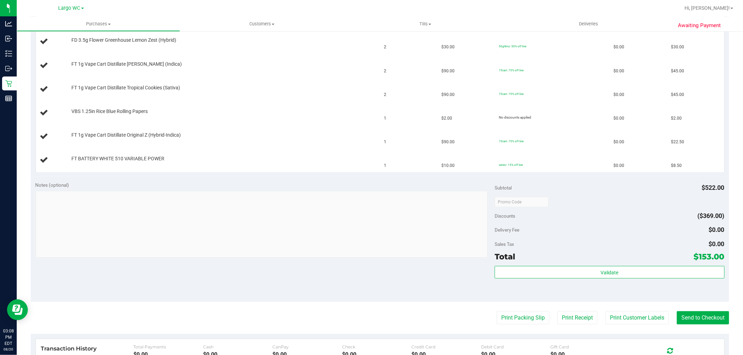
click at [642, 246] on div "Sales Tax $0.00" at bounding box center [608, 244] width 229 height 13
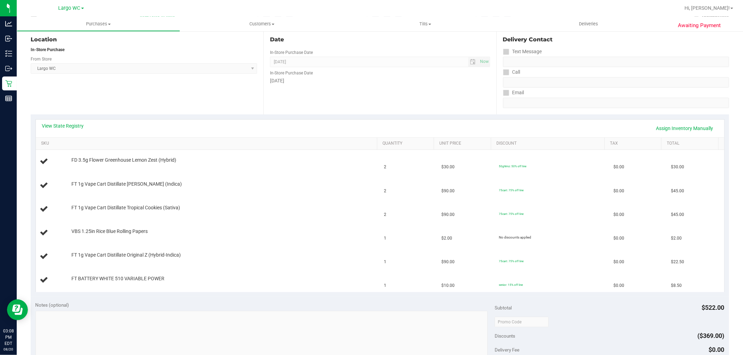
scroll to position [0, 0]
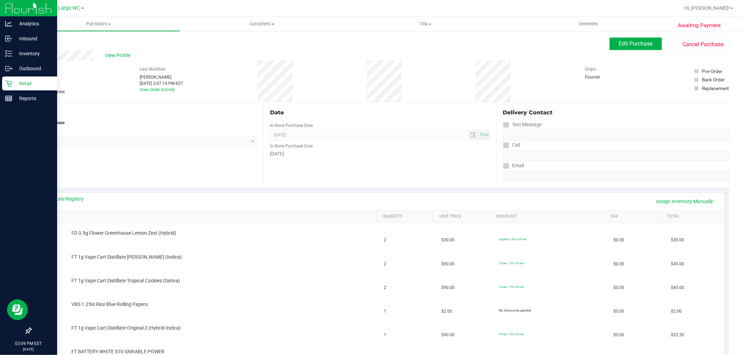
click at [13, 82] on p "Retail" at bounding box center [33, 83] width 42 height 8
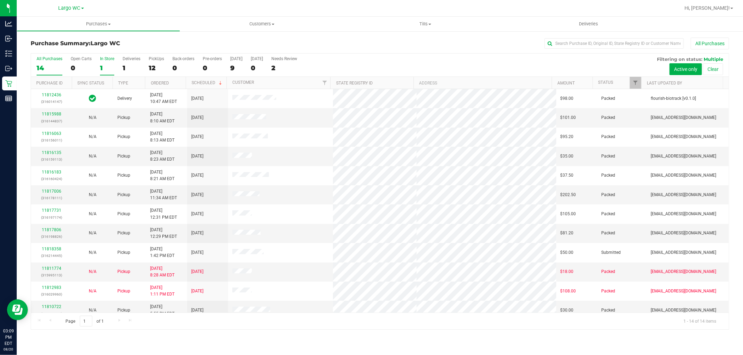
click at [107, 69] on div "1" at bounding box center [107, 68] width 14 height 8
click at [0, 0] on input "In Store 1" at bounding box center [0, 0] width 0 height 0
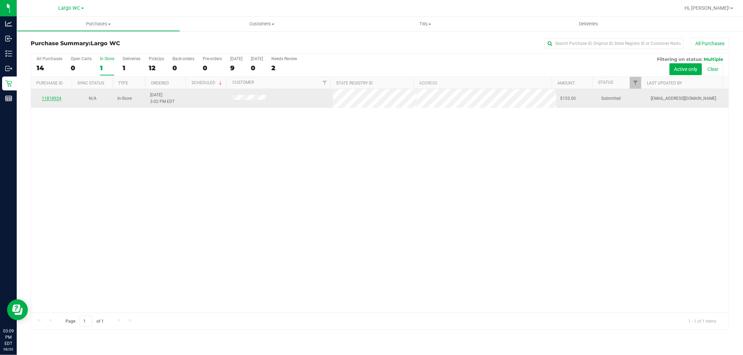
click at [50, 95] on div "11818924" at bounding box center [51, 98] width 33 height 7
click at [50, 98] on link "11818924" at bounding box center [51, 98] width 19 height 5
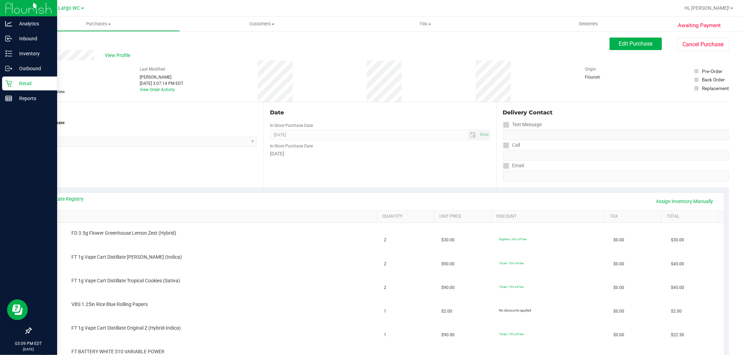
click at [9, 81] on icon at bounding box center [8, 83] width 7 height 7
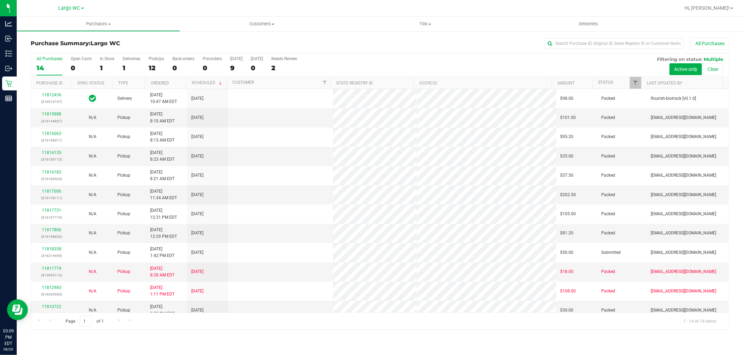
click at [107, 66] on div "1" at bounding box center [107, 68] width 14 height 8
click at [0, 0] on input "In Store 1" at bounding box center [0, 0] width 0 height 0
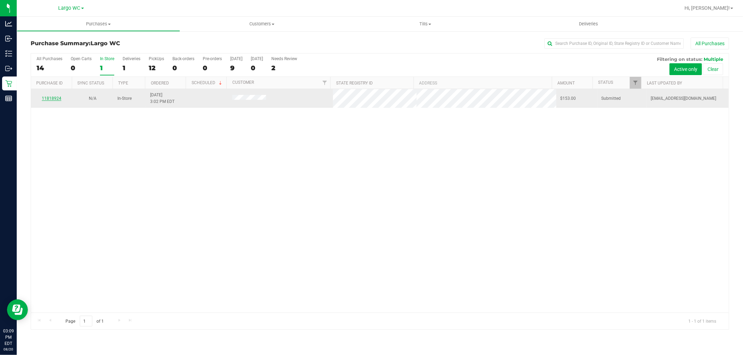
click at [55, 97] on link "11818924" at bounding box center [51, 98] width 19 height 5
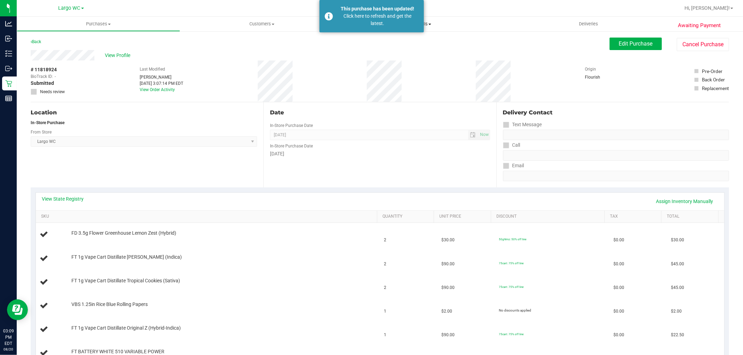
click at [346, 29] on div "This purchase has been updated! Click here to refresh and get the latest." at bounding box center [371, 16] width 104 height 32
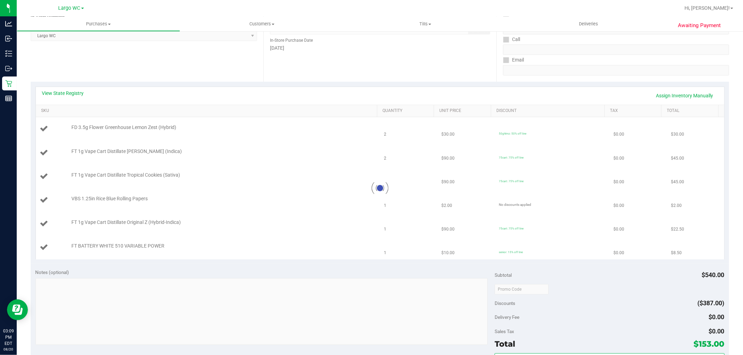
scroll to position [105, 0]
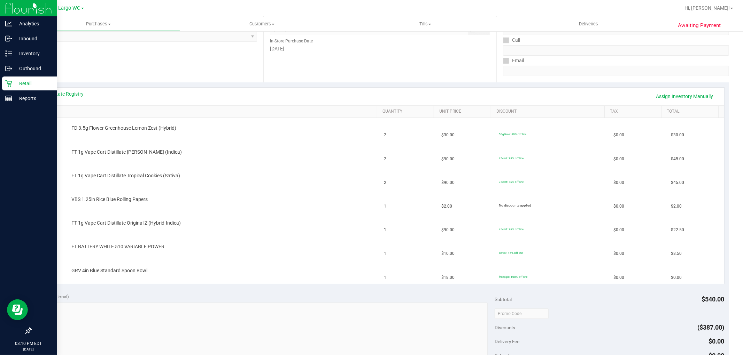
click at [7, 87] on div "Retail" at bounding box center [29, 84] width 55 height 14
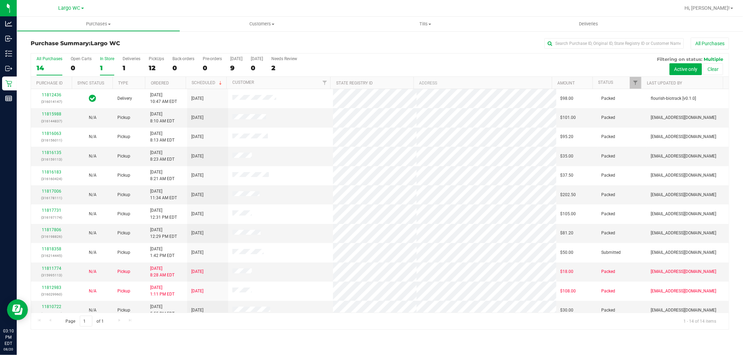
click at [108, 60] on div "In Store" at bounding box center [107, 58] width 14 height 5
click at [0, 0] on input "In Store 1" at bounding box center [0, 0] width 0 height 0
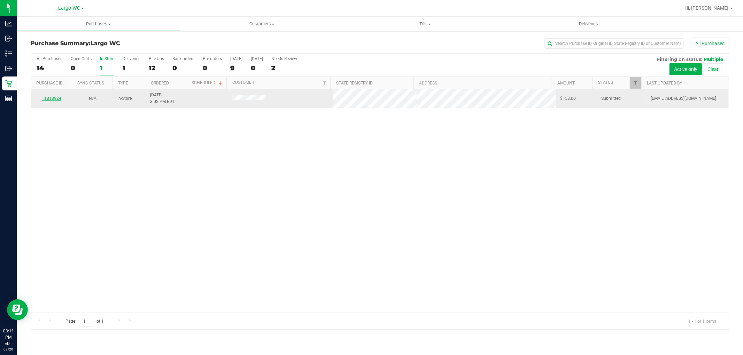
click at [49, 100] on link "11818924" at bounding box center [51, 98] width 19 height 5
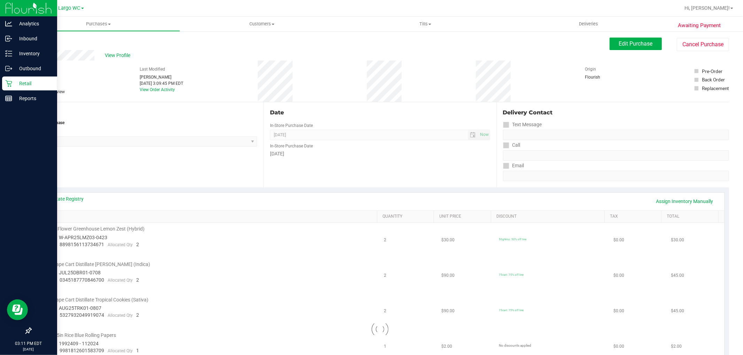
click at [9, 78] on div "Retail" at bounding box center [29, 84] width 55 height 14
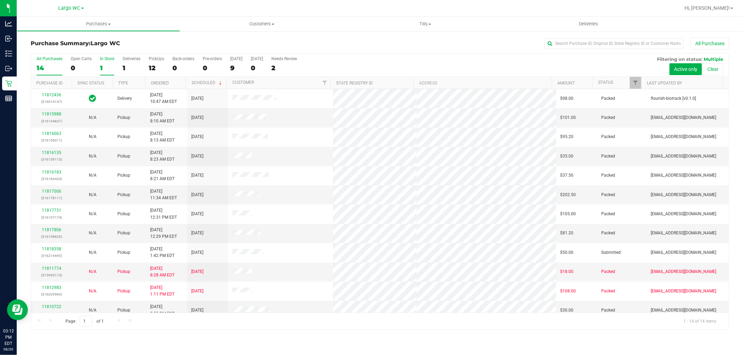
click at [113, 65] on div "1" at bounding box center [107, 68] width 14 height 8
click at [0, 0] on input "In Store 1" at bounding box center [0, 0] width 0 height 0
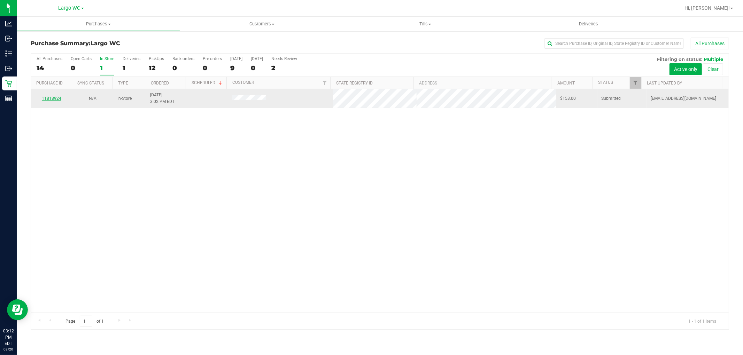
click at [52, 98] on link "11818924" at bounding box center [51, 98] width 19 height 5
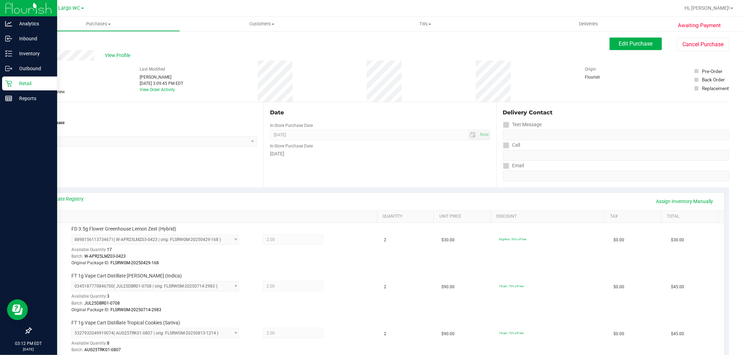
click at [10, 86] on icon at bounding box center [8, 83] width 7 height 7
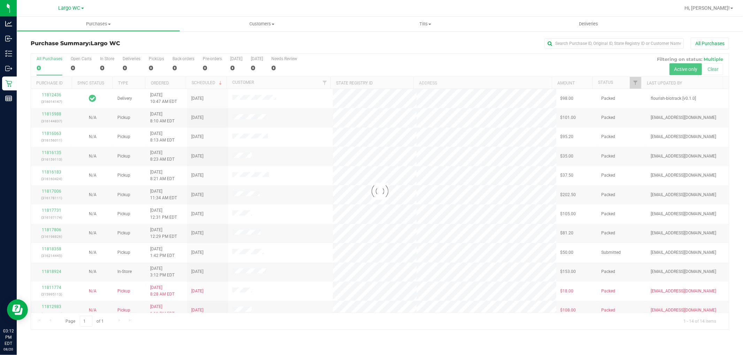
click at [129, 45] on h3 "Purchase Summary: Largo WC" at bounding box center [147, 43] width 233 height 6
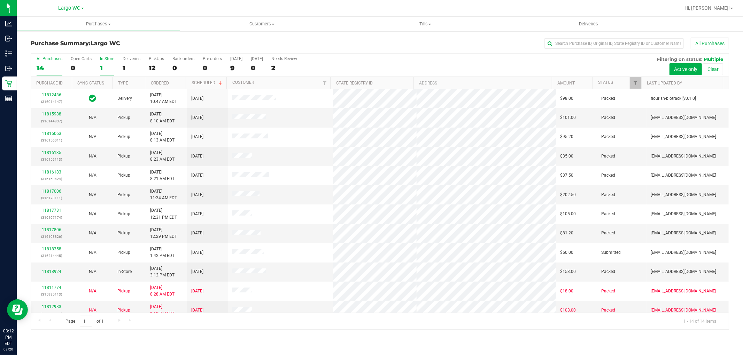
click at [107, 64] on label "In Store 1" at bounding box center [107, 65] width 14 height 19
click at [0, 0] on input "In Store 1" at bounding box center [0, 0] width 0 height 0
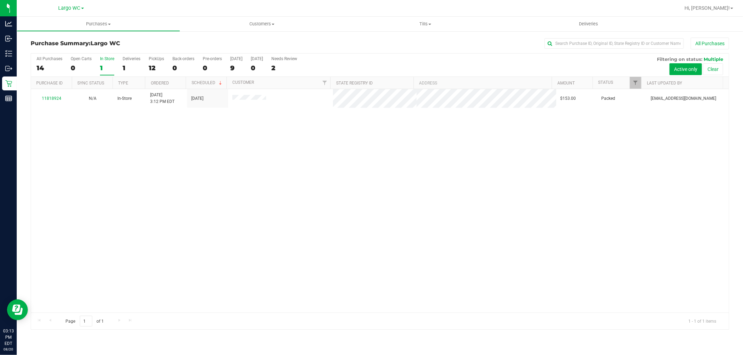
drag, startPoint x: 304, startPoint y: 171, endPoint x: 305, endPoint y: 167, distance: 4.2
click at [304, 171] on div "11818924 N/A In-Store 8/20/2025 3:12 PM EDT 8/20/2025 $153.00 Packed dcarapellu…" at bounding box center [379, 201] width 697 height 224
click at [154, 70] on div "12" at bounding box center [156, 68] width 15 height 8
click at [0, 0] on input "PickUps 12" at bounding box center [0, 0] width 0 height 0
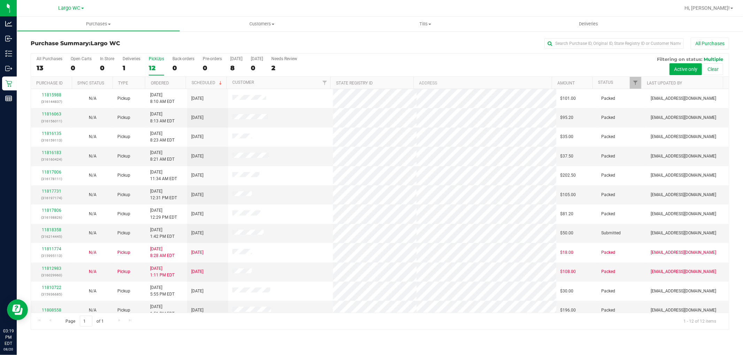
click at [158, 67] on div "12" at bounding box center [156, 68] width 15 height 8
click at [0, 0] on input "PickUps 12" at bounding box center [0, 0] width 0 height 0
click at [158, 68] on div "12" at bounding box center [156, 68] width 15 height 8
click at [0, 0] on input "PickUps 12" at bounding box center [0, 0] width 0 height 0
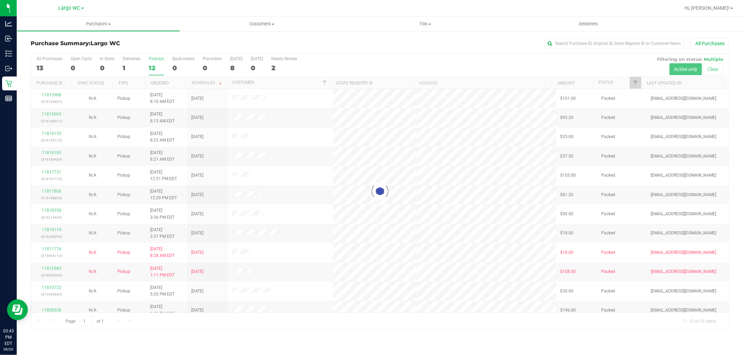
click at [106, 72] on div at bounding box center [379, 192] width 697 height 276
click at [106, 67] on div at bounding box center [379, 192] width 697 height 276
click at [106, 67] on div "0" at bounding box center [107, 68] width 14 height 8
click at [0, 0] on input "In Store 0" at bounding box center [0, 0] width 0 height 0
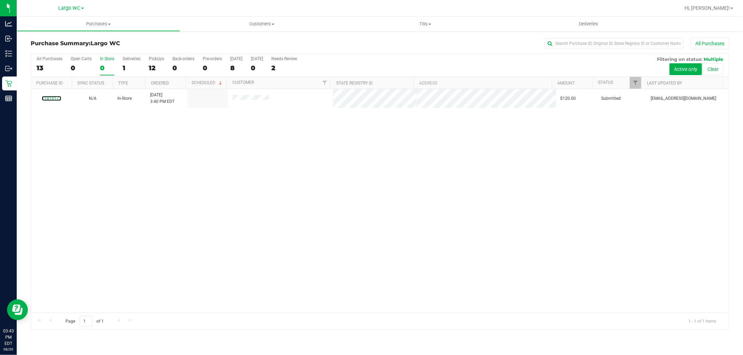
click at [56, 98] on link "11819173" at bounding box center [51, 98] width 19 height 5
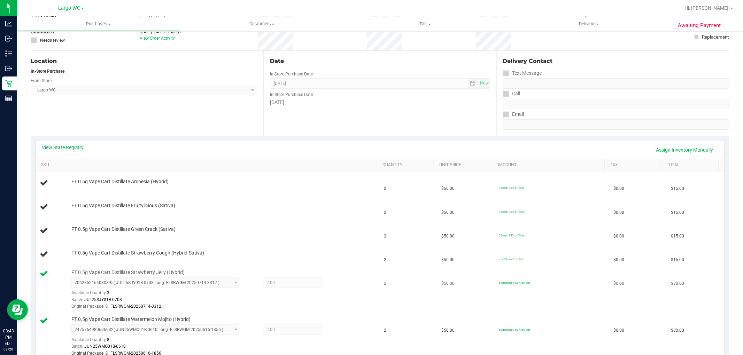
scroll to position [155, 0]
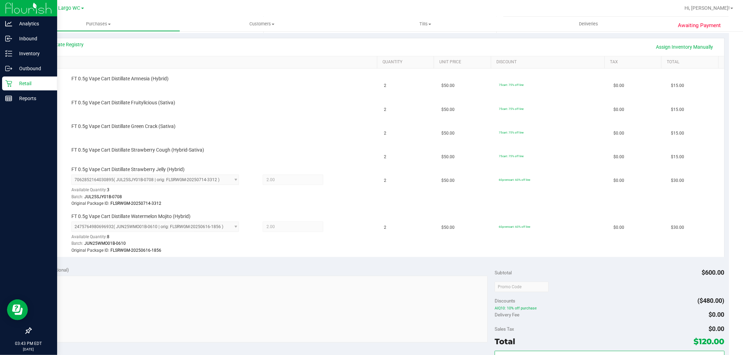
click at [10, 85] on icon at bounding box center [8, 83] width 7 height 7
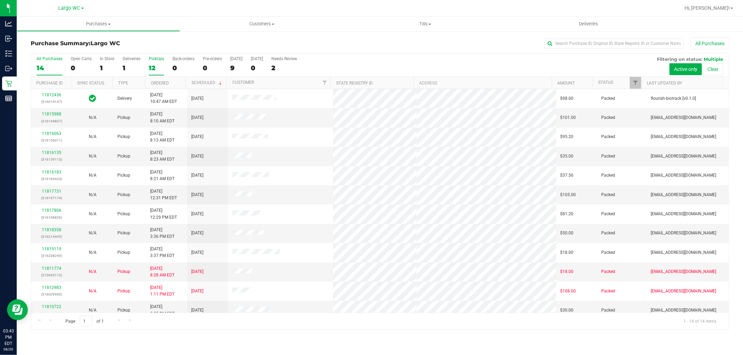
click at [155, 68] on div "12" at bounding box center [156, 68] width 15 height 8
click at [0, 0] on input "PickUps 12" at bounding box center [0, 0] width 0 height 0
drag, startPoint x: 259, startPoint y: 42, endPoint x: 216, endPoint y: 54, distance: 44.7
click at [259, 42] on h3 "Purchase Summary: Largo WC" at bounding box center [147, 43] width 233 height 6
click at [152, 63] on label "PickUps 12" at bounding box center [156, 65] width 15 height 19
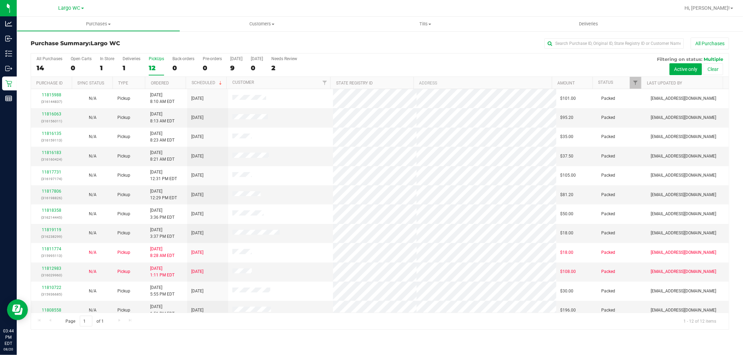
click at [0, 0] on input "PickUps 12" at bounding box center [0, 0] width 0 height 0
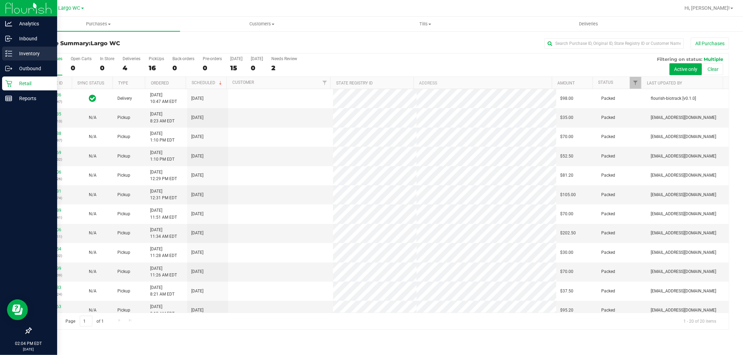
click at [14, 53] on p "Inventory" at bounding box center [33, 53] width 42 height 8
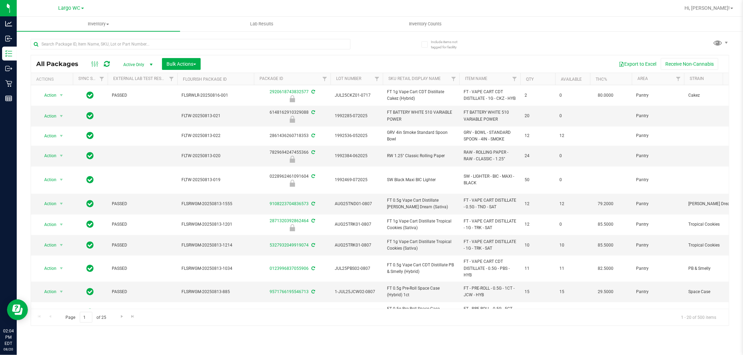
click at [137, 50] on div at bounding box center [191, 47] width 320 height 16
click at [137, 49] on input "text" at bounding box center [191, 44] width 320 height 10
click at [139, 42] on input "text" at bounding box center [191, 44] width 320 height 10
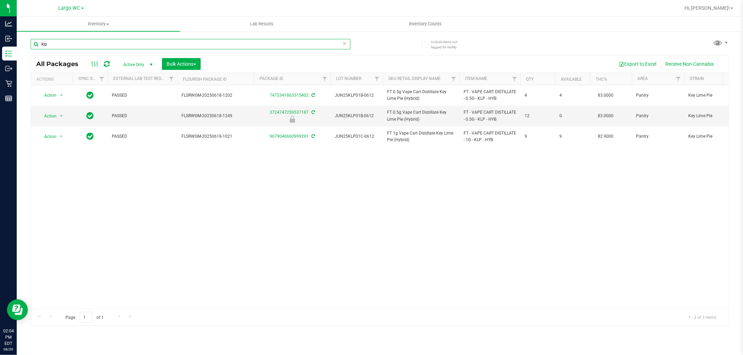
click at [148, 42] on input "klp" at bounding box center [191, 44] width 320 height 10
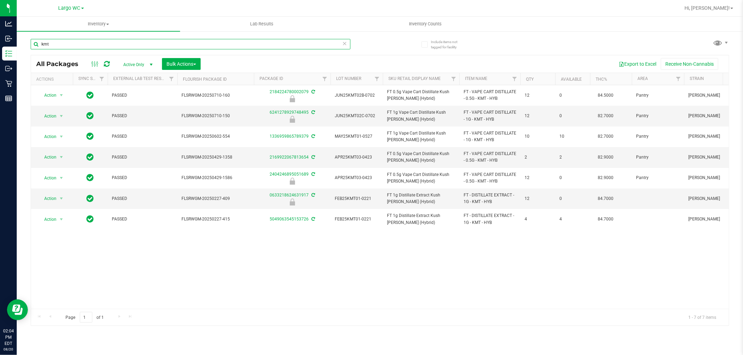
click at [131, 41] on input "kmt" at bounding box center [191, 44] width 320 height 10
type input "brz"
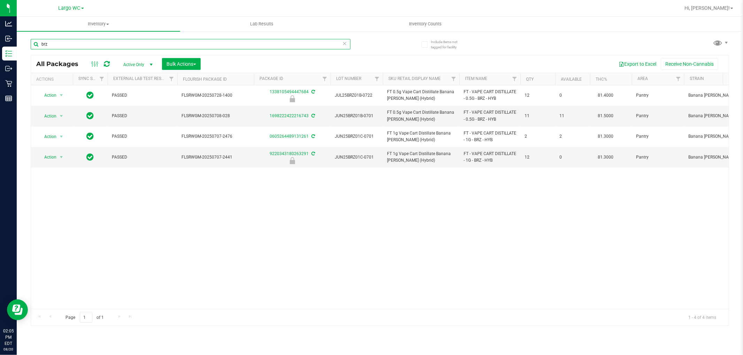
click at [143, 44] on input "brz" at bounding box center [191, 44] width 320 height 10
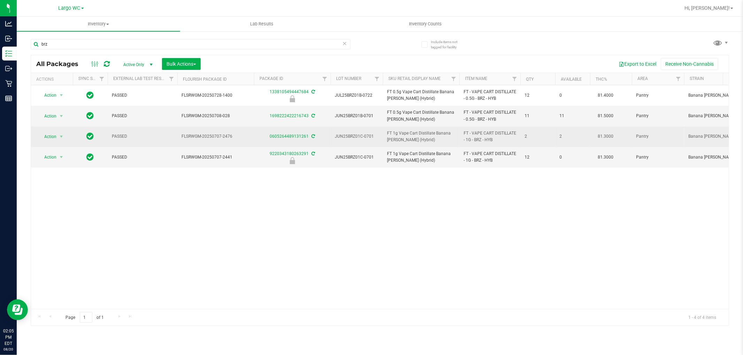
click at [249, 136] on span "FLSRWGM-20250707-2476" at bounding box center [215, 136] width 68 height 7
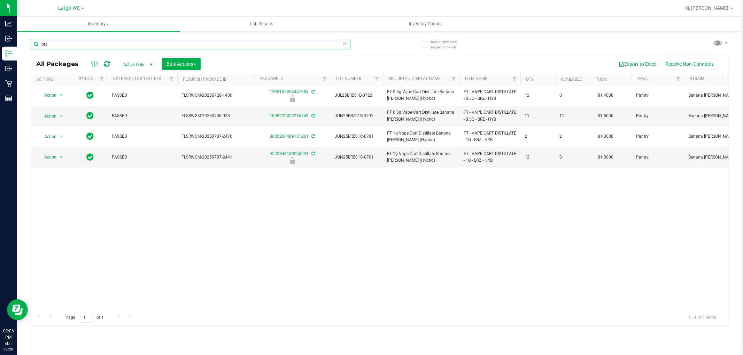
click at [102, 48] on input "brz" at bounding box center [191, 44] width 320 height 10
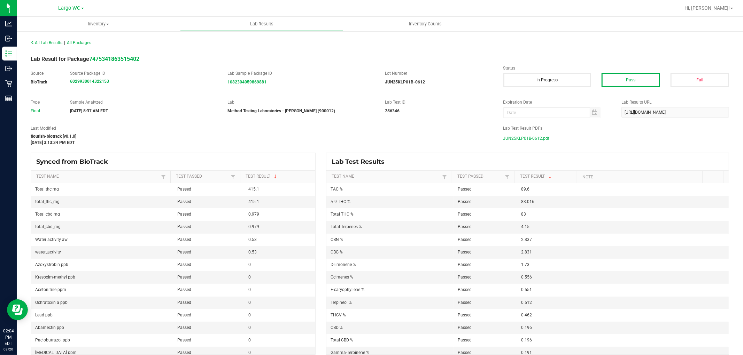
click at [531, 137] on span "JUN25KLP01B-0612.pdf" at bounding box center [526, 138] width 46 height 10
click at [524, 138] on span "APR25KMT03-0423.pdf" at bounding box center [525, 138] width 45 height 10
click at [530, 140] on span "JUN25BRZ01B-0701.pdf" at bounding box center [526, 138] width 46 height 10
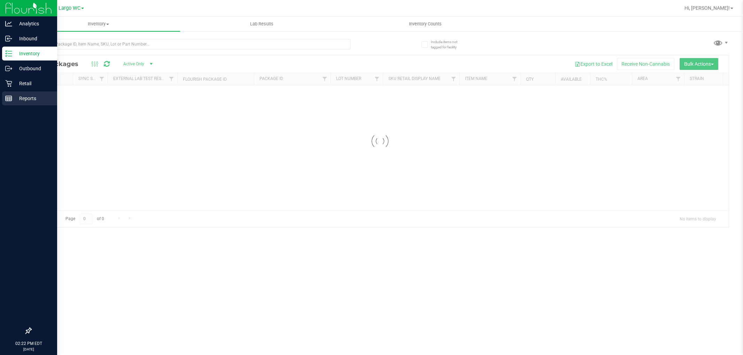
click at [11, 103] on div "Reports" at bounding box center [29, 99] width 55 height 14
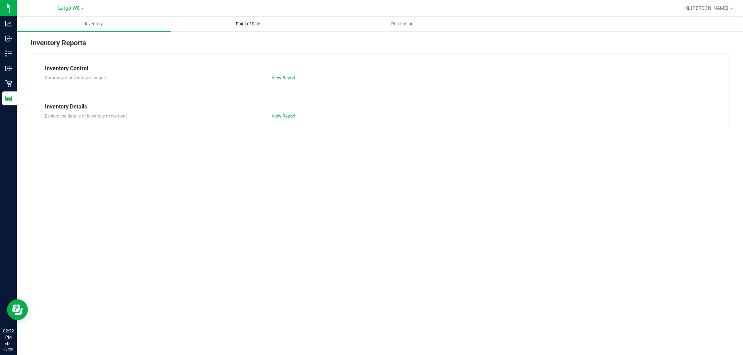
click at [243, 19] on uib-tab-heading "Point of Sale" at bounding box center [248, 24] width 154 height 14
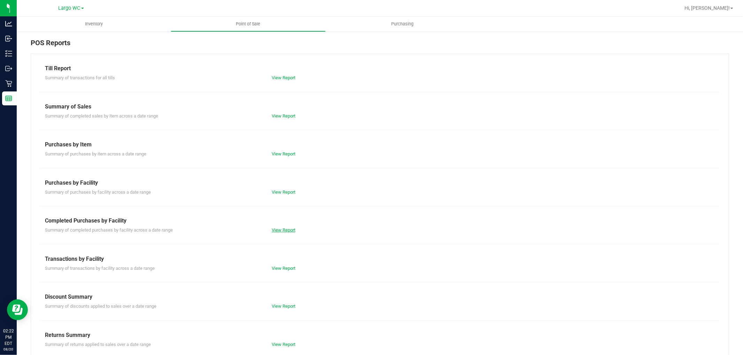
click at [285, 232] on link "View Report" at bounding box center [284, 230] width 24 height 5
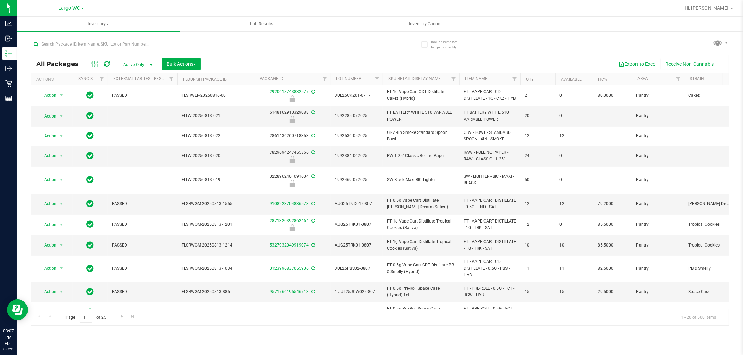
click at [387, 45] on div "All Packages Active Only Active Only Lab Samples Locked All External Internal B…" at bounding box center [380, 179] width 698 height 294
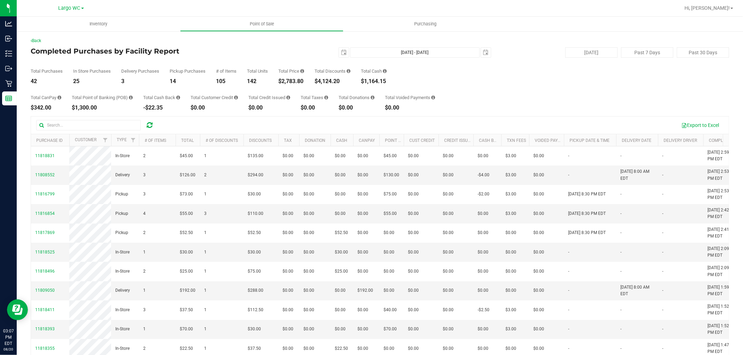
drag, startPoint x: 289, startPoint y: 79, endPoint x: 283, endPoint y: 80, distance: 6.4
click at [287, 79] on div "$2,783.80" at bounding box center [291, 82] width 26 height 6
drag, startPoint x: 282, startPoint y: 80, endPoint x: 303, endPoint y: 81, distance: 20.6
click at [303, 81] on div "$2,783.80" at bounding box center [291, 82] width 26 height 6
click at [304, 87] on div "Total CanPay $342.00 Total Point of Banking (POB) $1,300.00 Total Cash Back -$2…" at bounding box center [380, 97] width 698 height 26
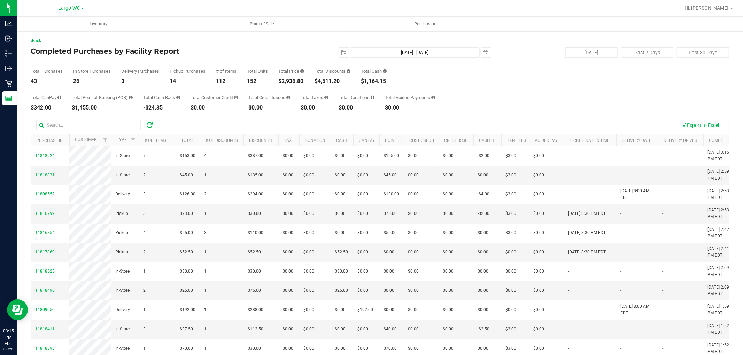
drag, startPoint x: 276, startPoint y: 83, endPoint x: 301, endPoint y: 83, distance: 25.4
click at [301, 83] on div "Total Purchases 43 In Store Purchases 26 Delivery Purchases 3 Pickup Purchases …" at bounding box center [380, 71] width 698 height 26
click at [267, 93] on div "Total CanPay $342.00 Total Point of Banking (POB) $1,455.00 Total Cash Back -$2…" at bounding box center [380, 97] width 698 height 26
